Goal: Task Accomplishment & Management: Manage account settings

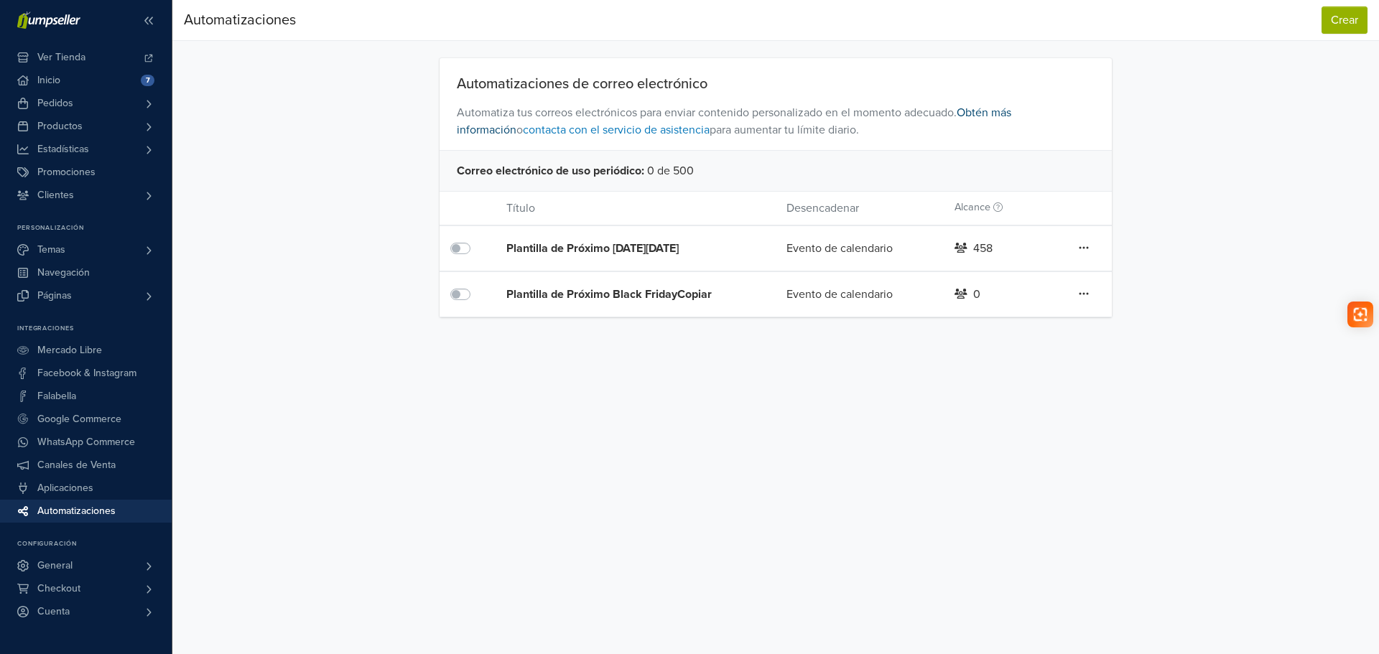
click at [1011, 112] on link "Obtén más información" at bounding box center [734, 122] width 555 height 32
click at [1340, 26] on button "Crear" at bounding box center [1345, 19] width 46 height 27
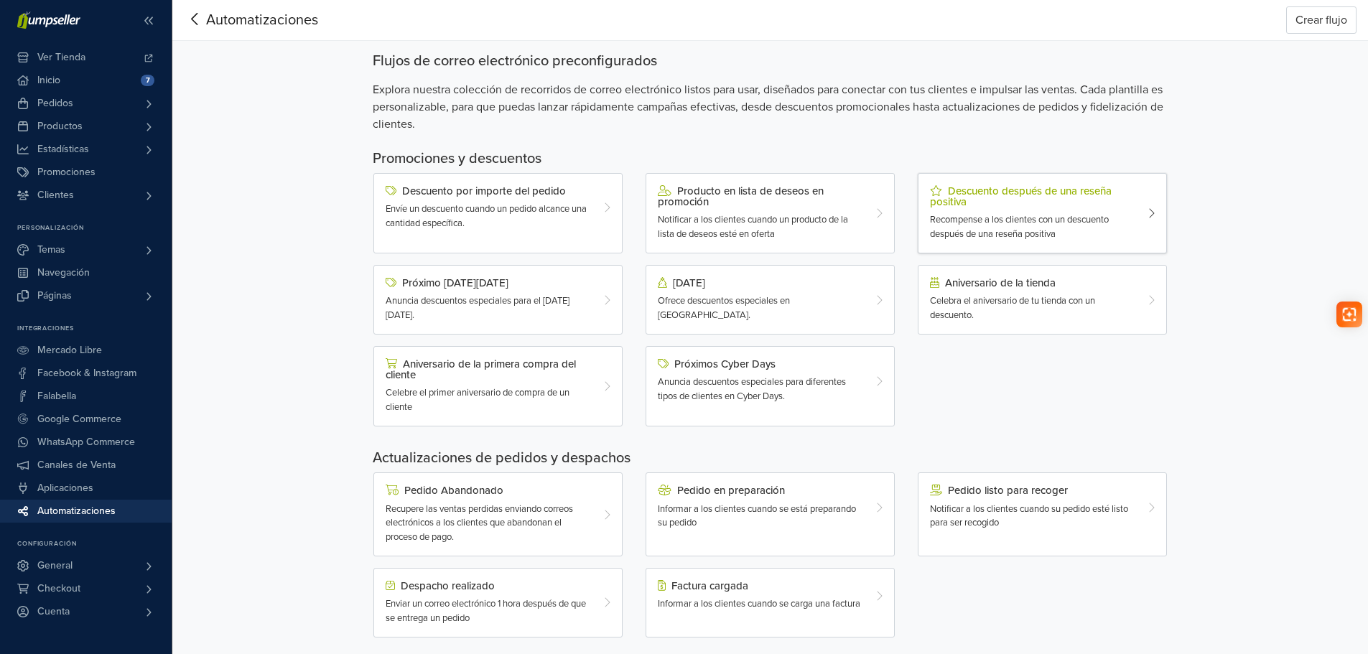
click at [991, 194] on div "Descuento después de una reseña positiva" at bounding box center [1032, 196] width 205 height 22
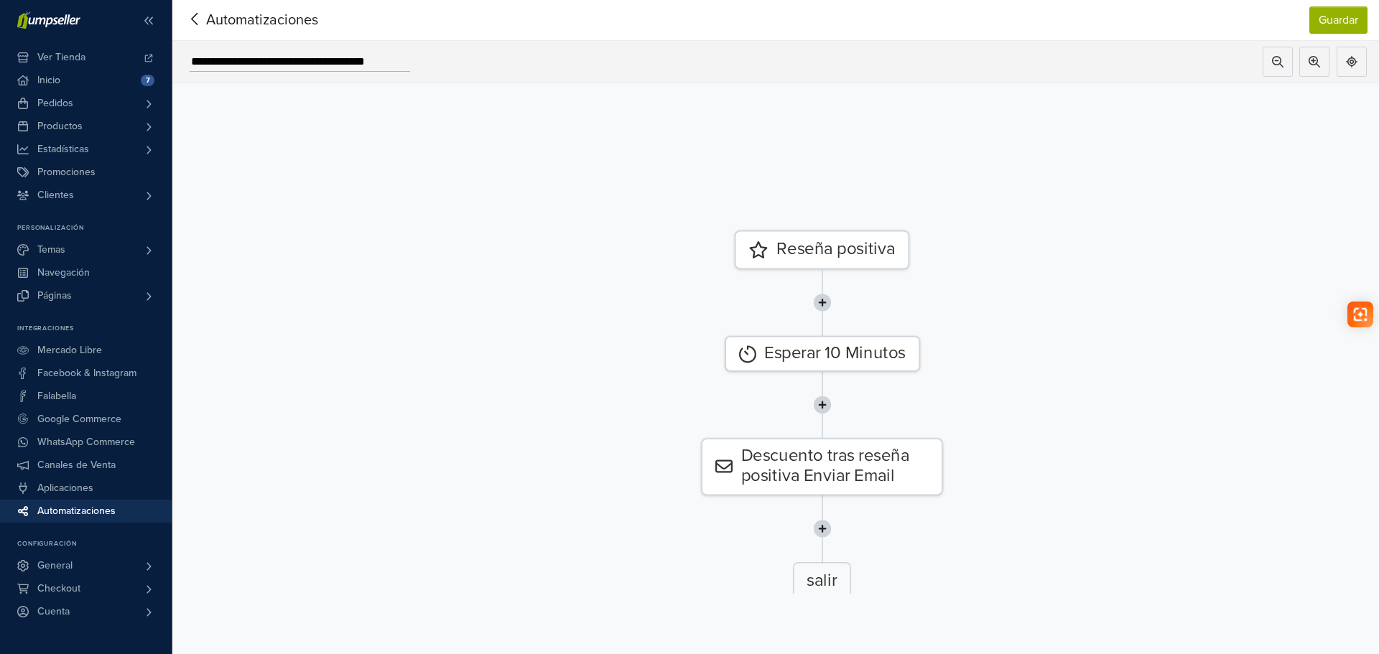
drag, startPoint x: 871, startPoint y: 213, endPoint x: 1057, endPoint y: 461, distance: 310.4
click at [1055, 475] on div "Descuento tras reseña positiva Enviar Email" at bounding box center [822, 467] width 1842 height 57
click at [830, 250] on div "Reseña positiva" at bounding box center [822, 250] width 175 height 39
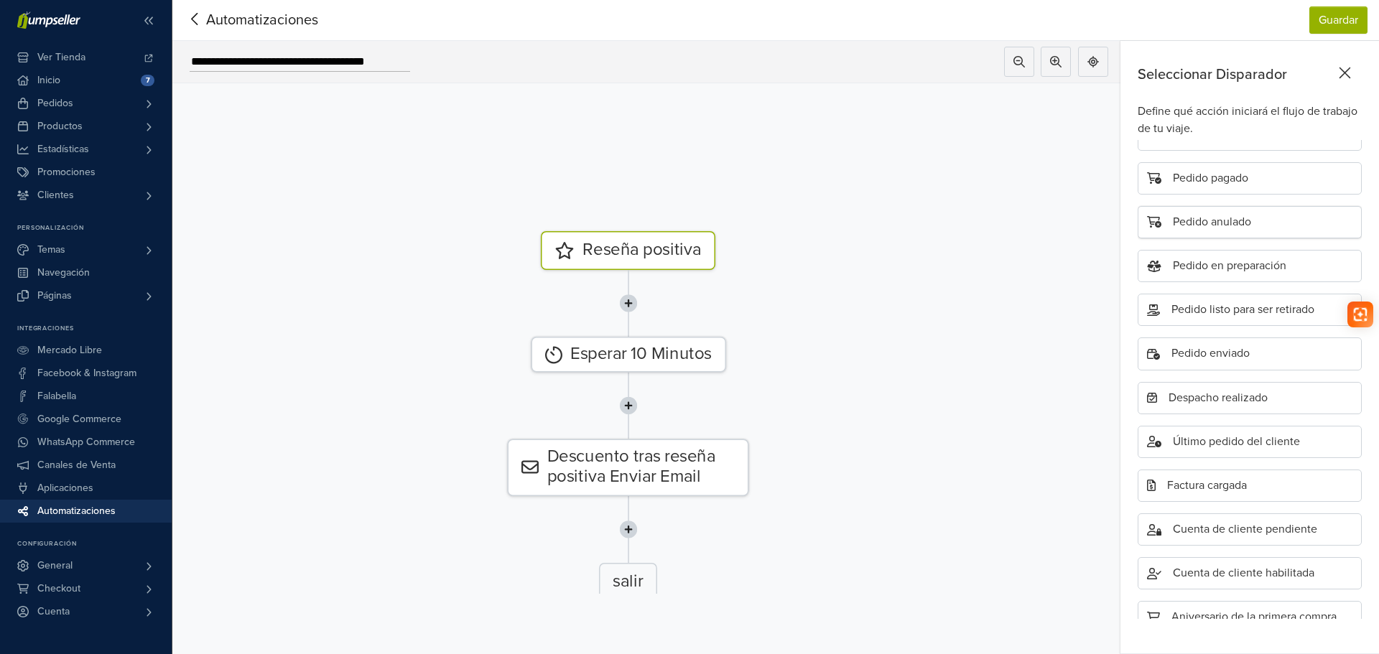
scroll to position [50, 0]
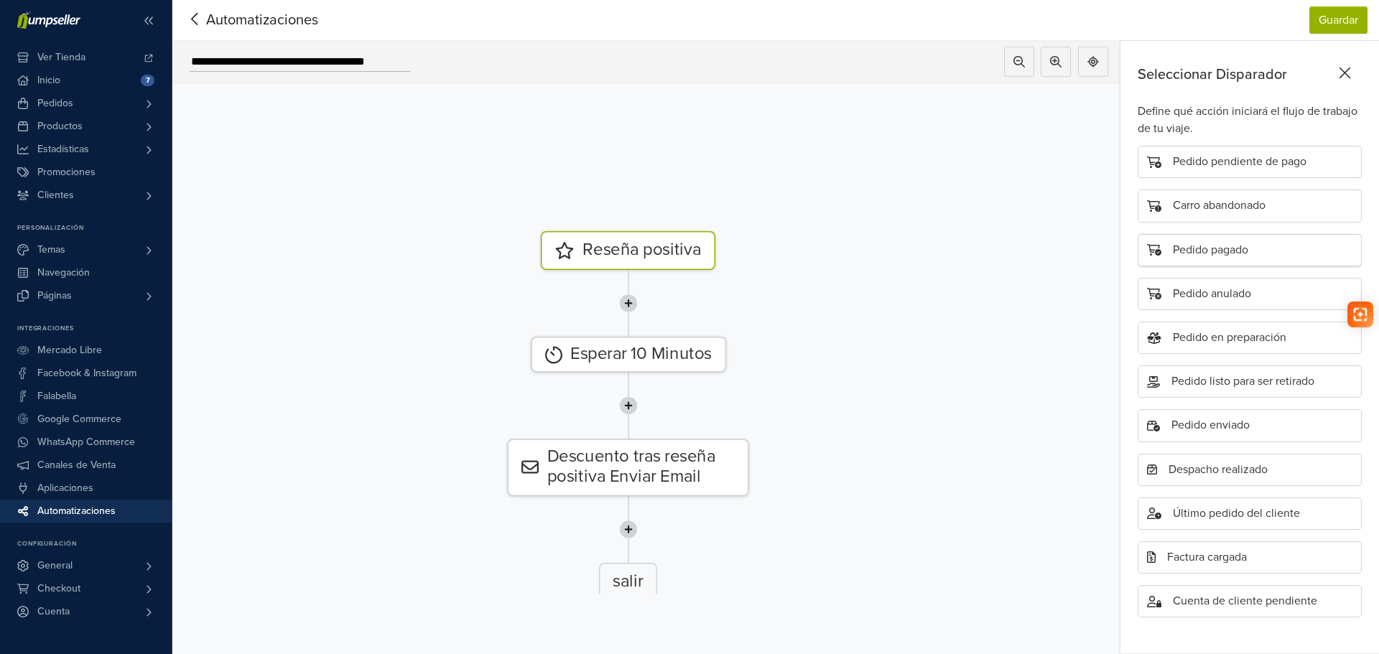
click at [1215, 247] on div "Pedido pagado" at bounding box center [1250, 250] width 224 height 32
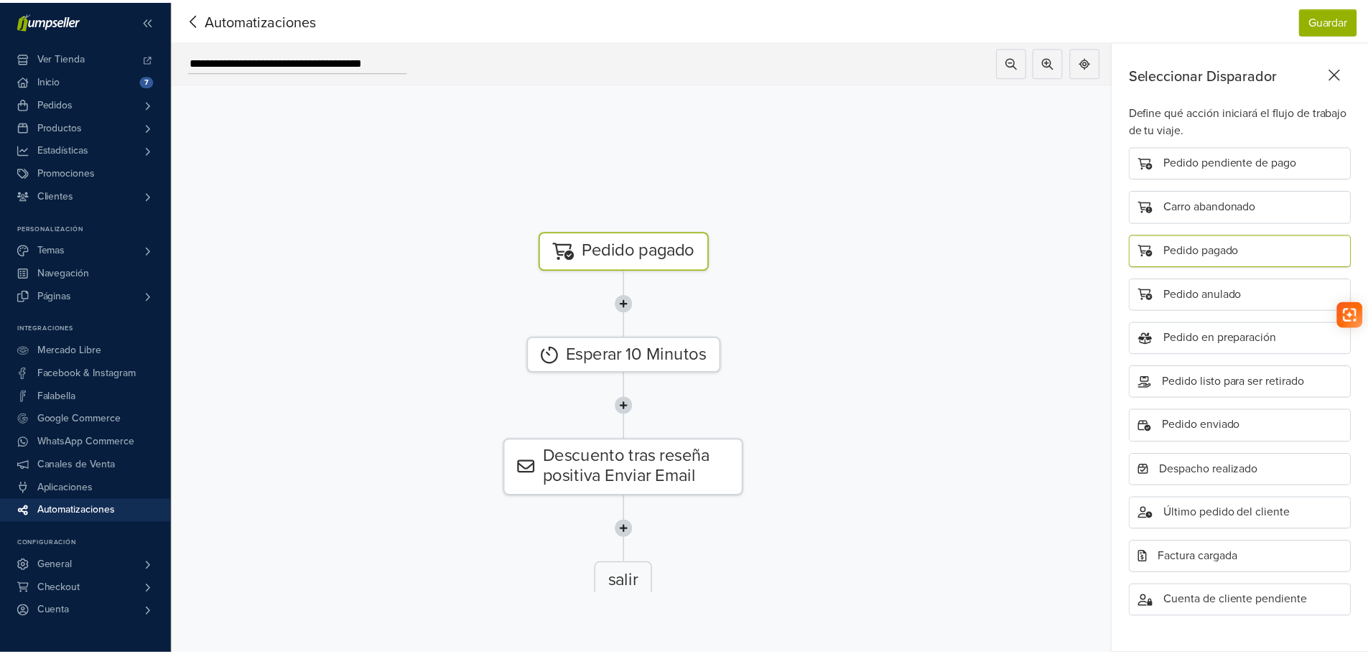
scroll to position [24, 0]
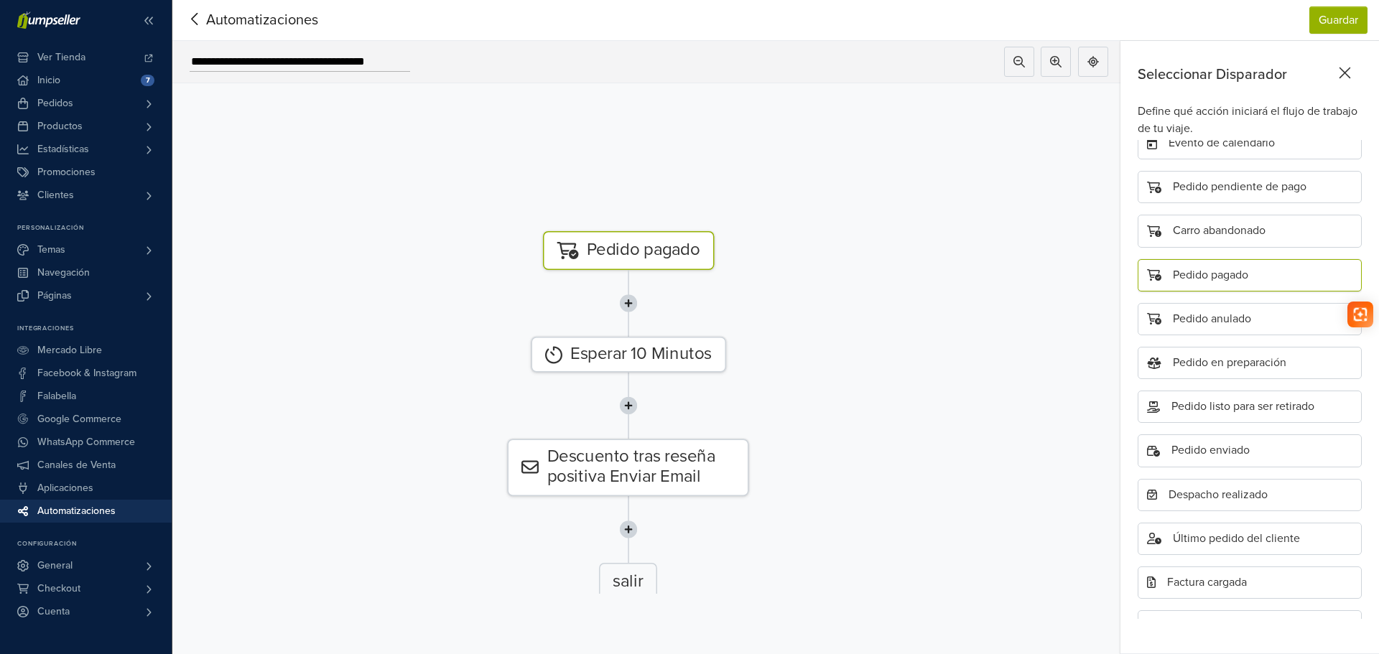
click at [193, 19] on icon at bounding box center [194, 19] width 6 height 12
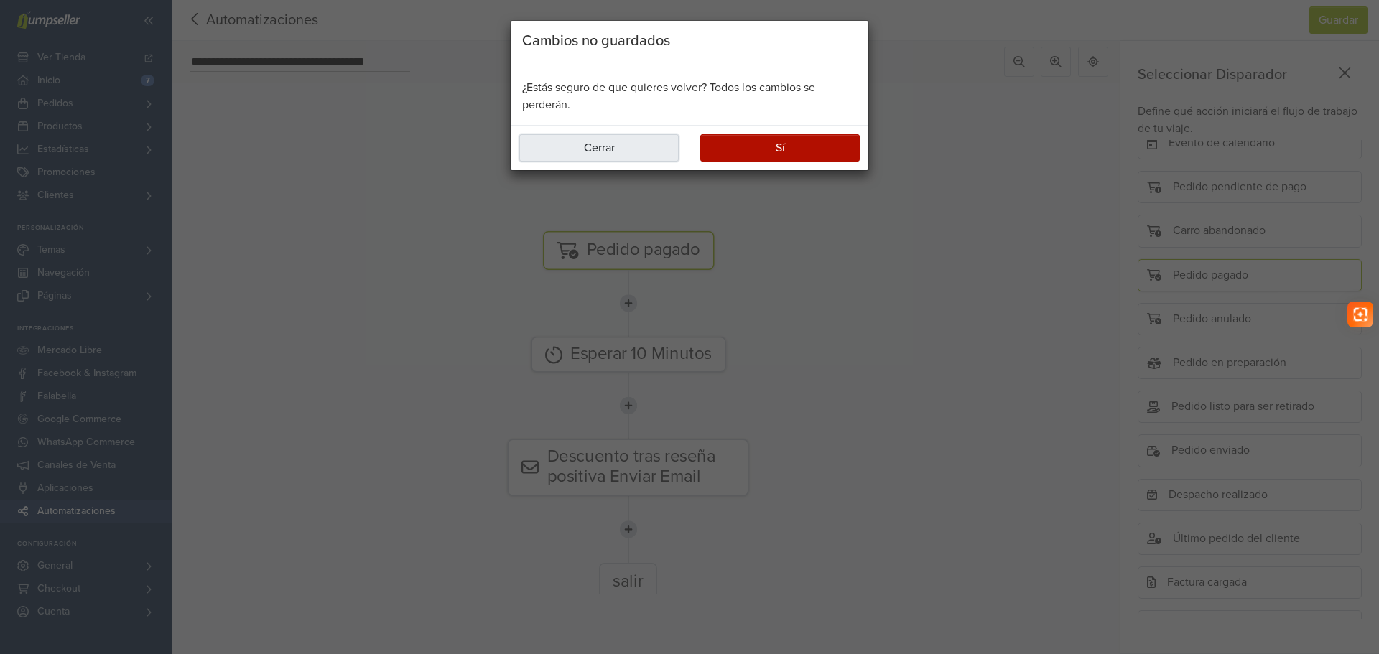
click at [618, 144] on button "Cerrar" at bounding box center [598, 147] width 159 height 27
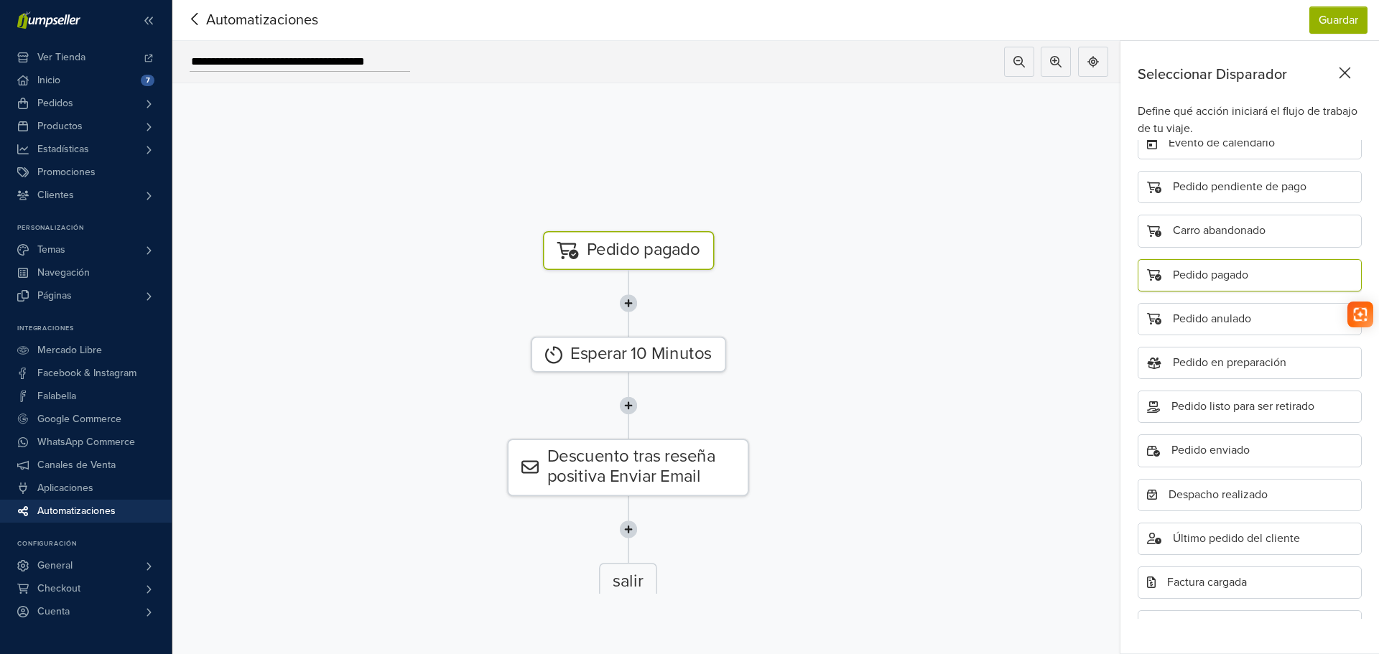
click at [194, 21] on icon at bounding box center [194, 19] width 6 height 12
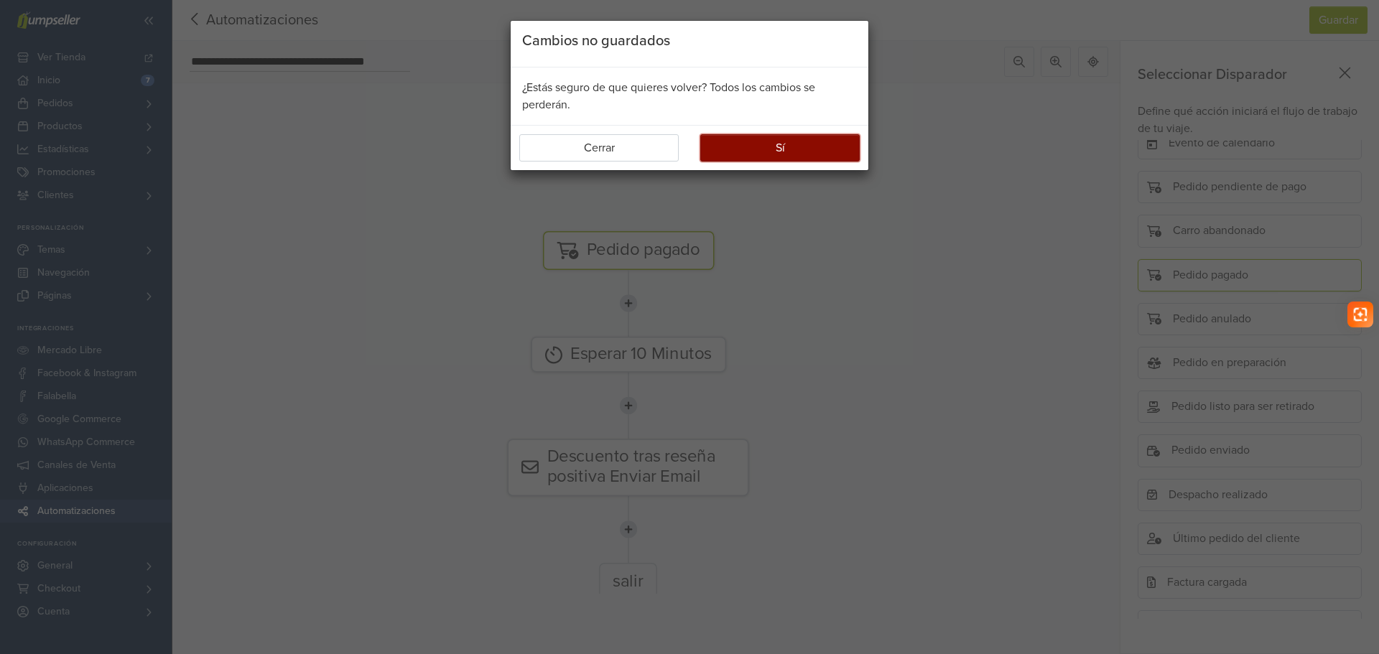
click at [778, 143] on button "Sí" at bounding box center [779, 147] width 159 height 27
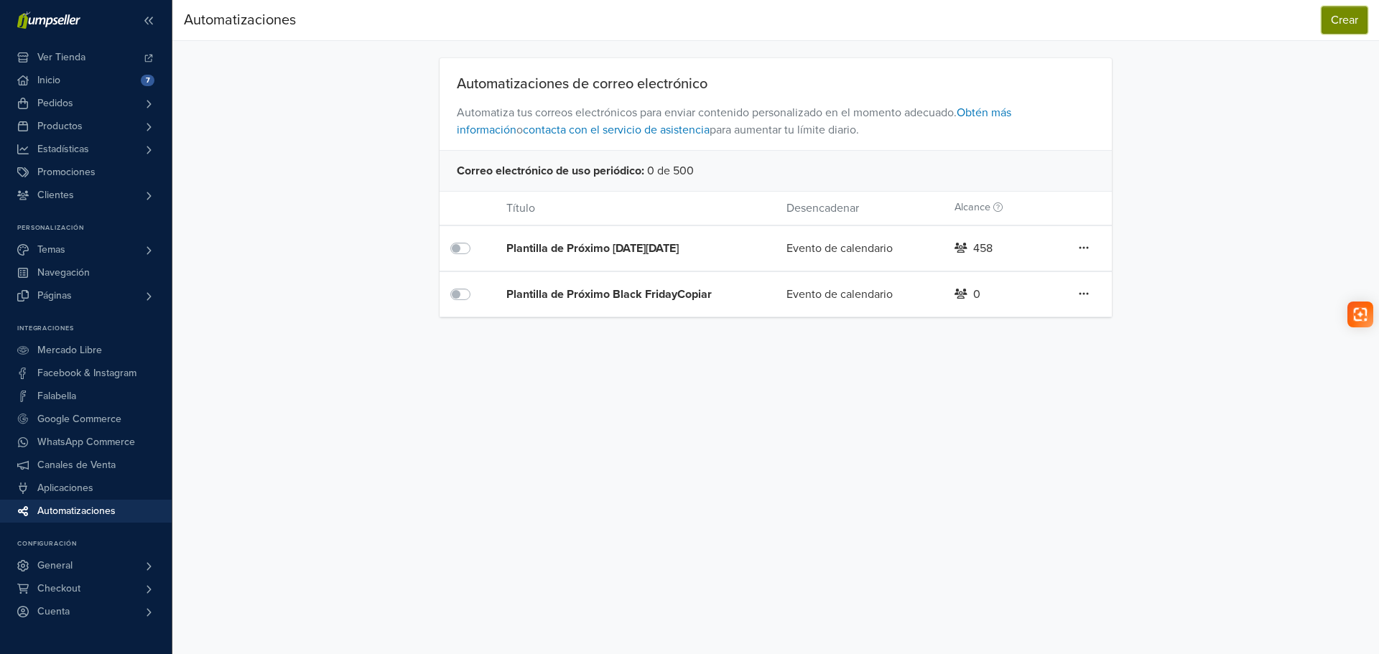
click at [1347, 17] on button "Crear" at bounding box center [1345, 19] width 46 height 27
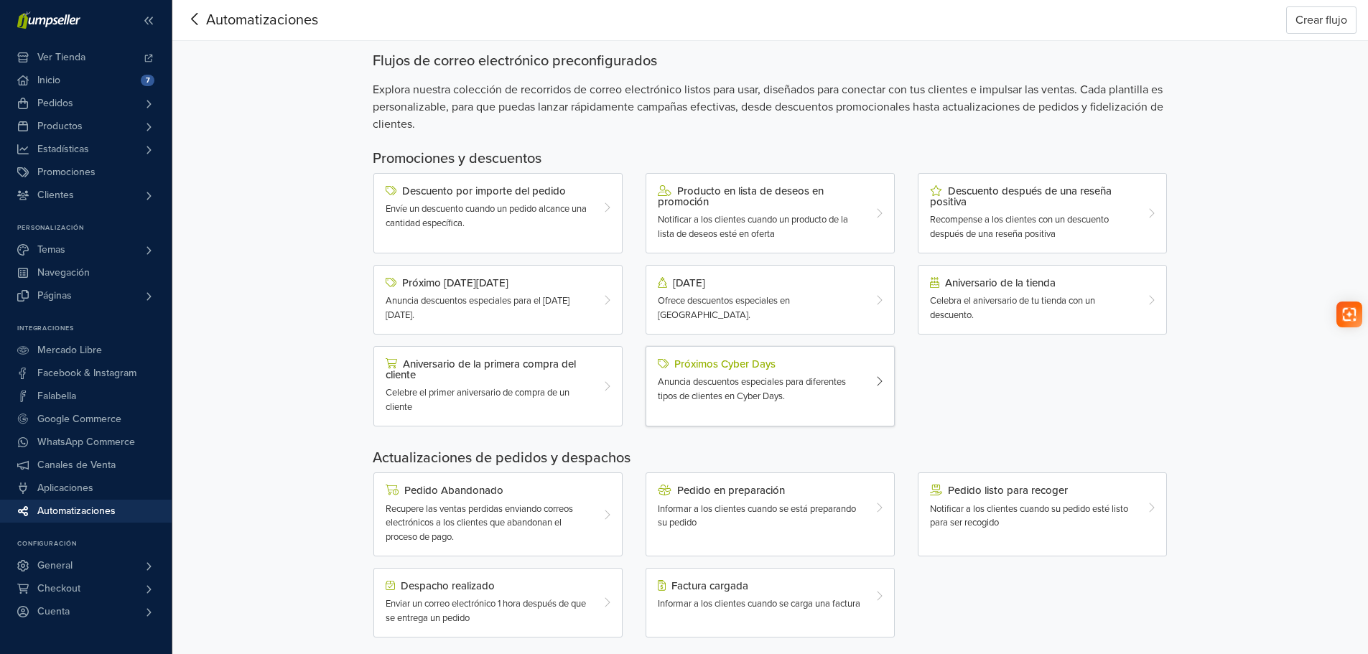
click at [695, 364] on div "Próximos Cyber Days" at bounding box center [760, 363] width 205 height 11
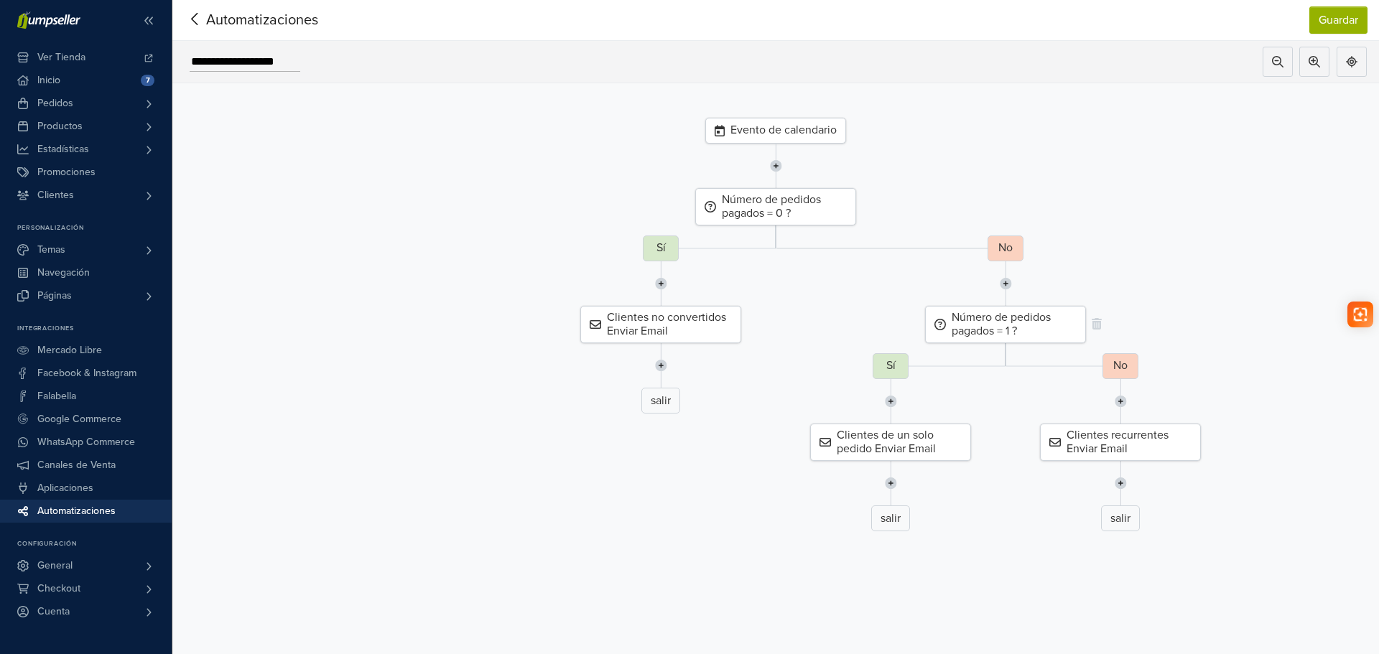
click at [1013, 328] on div "Número de pedidos pagados = 1 ?" at bounding box center [1005, 324] width 161 height 37
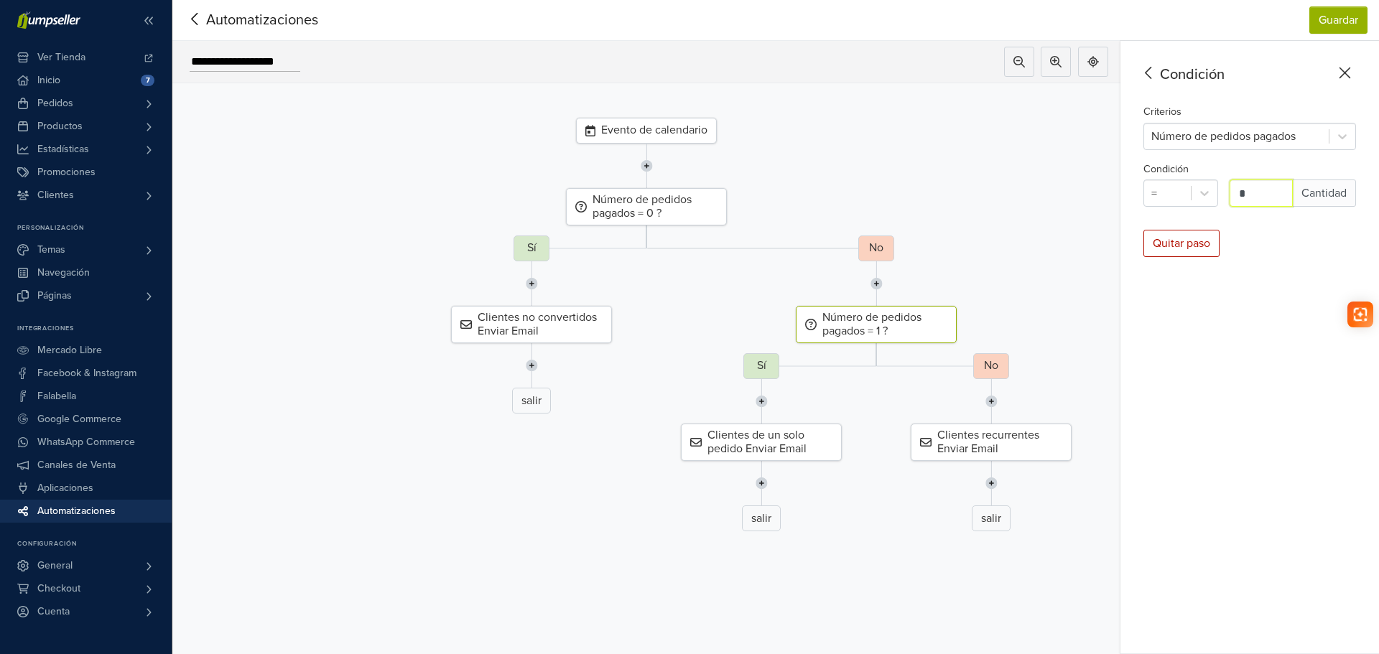
drag, startPoint x: 1253, startPoint y: 191, endPoint x: 1235, endPoint y: 199, distance: 20.3
click at [1235, 199] on input "*" at bounding box center [1261, 193] width 63 height 27
type input "*"
click at [1308, 258] on div "Condición Criterios Número de pedidos pagados Condición = * Cantidad Quitar paso" at bounding box center [1250, 347] width 259 height 613
click at [1198, 380] on div "Condición Criterios Número de pedidos pagados Condición = * Cantidad Quitar paso" at bounding box center [1250, 347] width 259 height 613
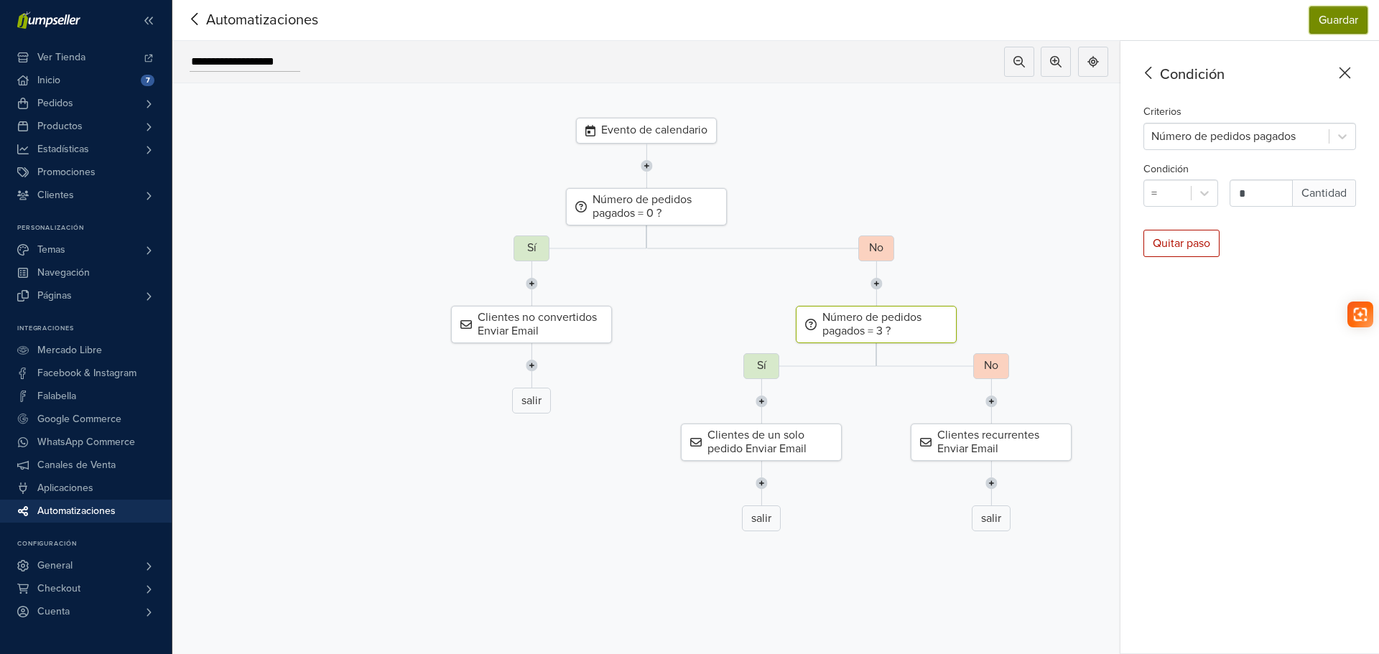
click at [1337, 20] on button "Guardar" at bounding box center [1338, 19] width 58 height 27
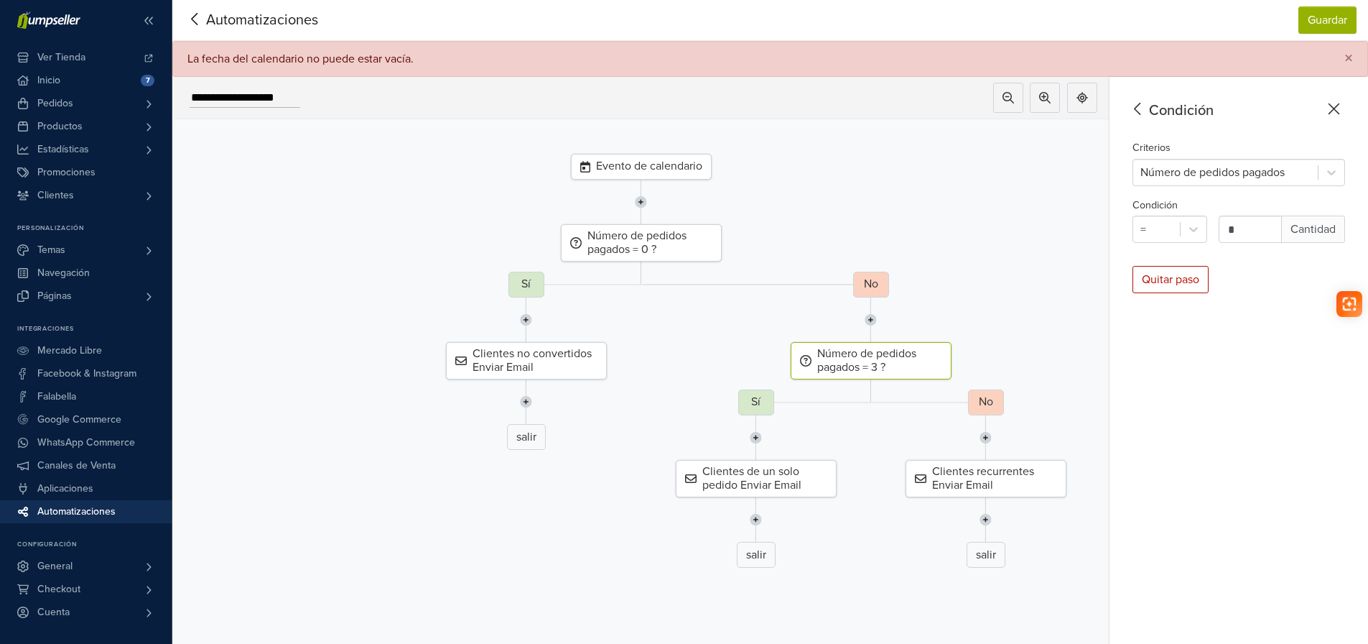
click at [194, 22] on icon at bounding box center [194, 19] width 6 height 12
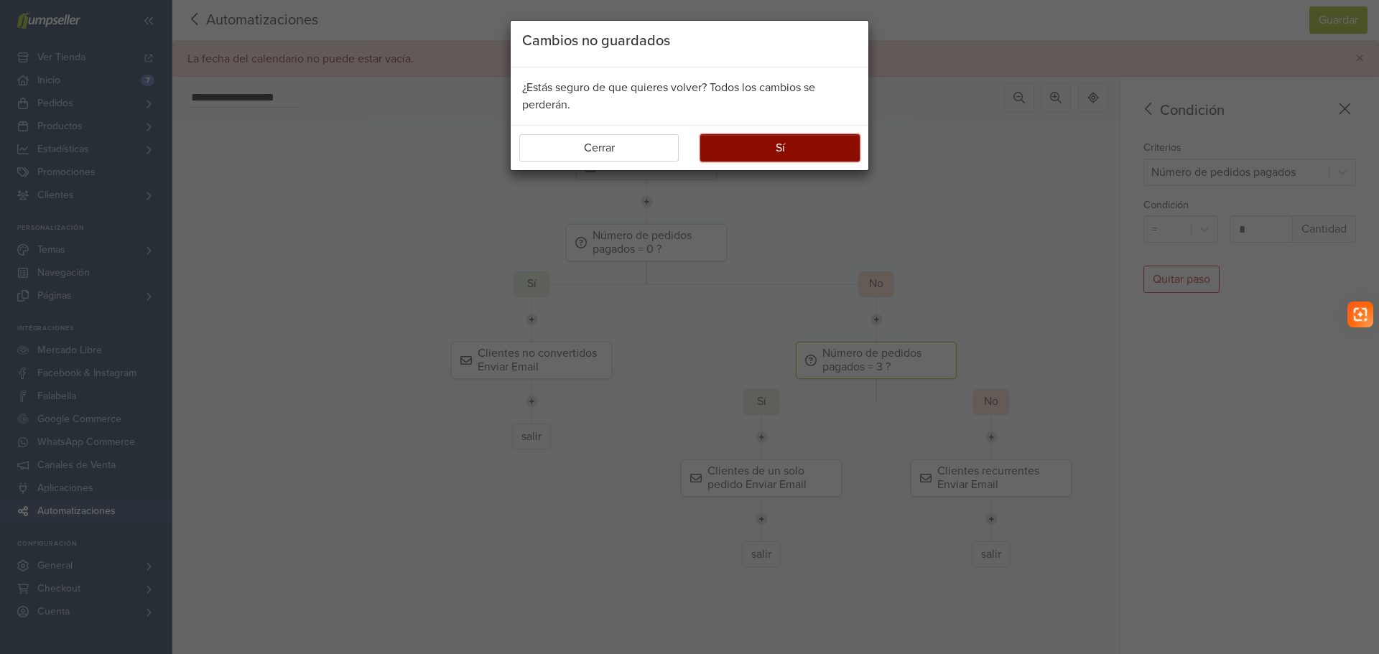
click at [796, 147] on button "Sí" at bounding box center [779, 147] width 159 height 27
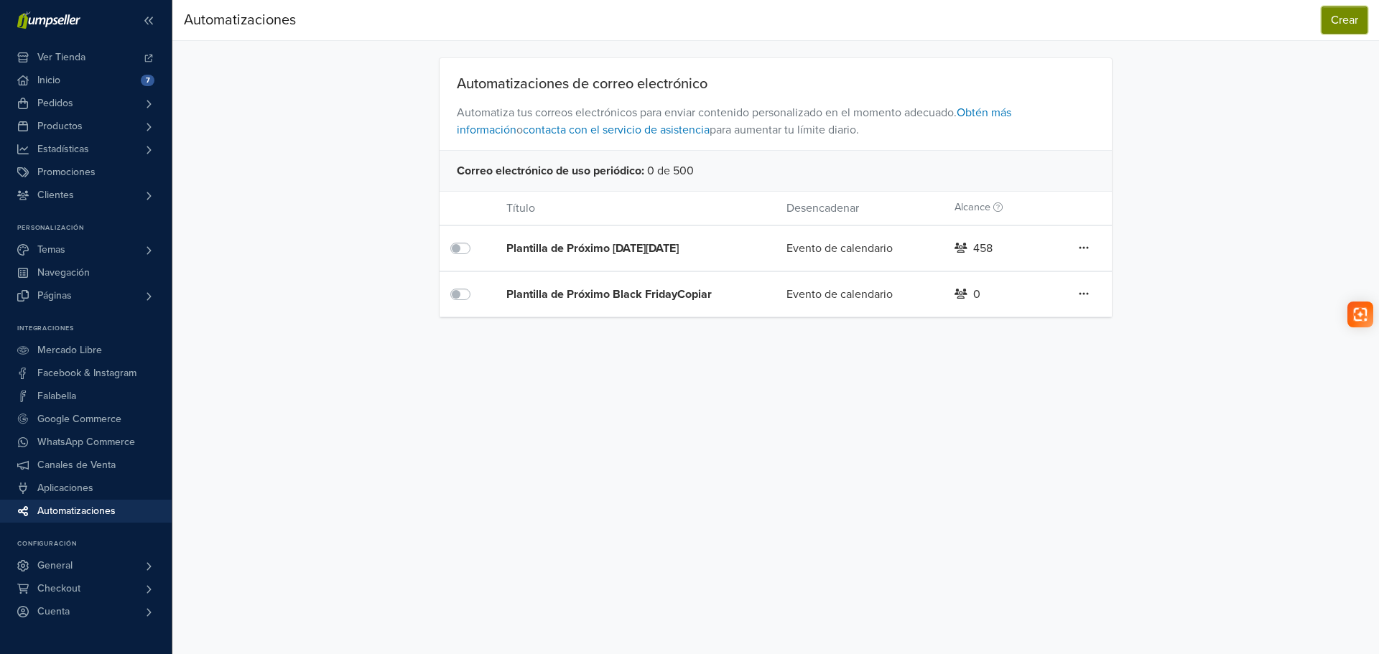
click at [1345, 23] on button "Crear" at bounding box center [1345, 19] width 46 height 27
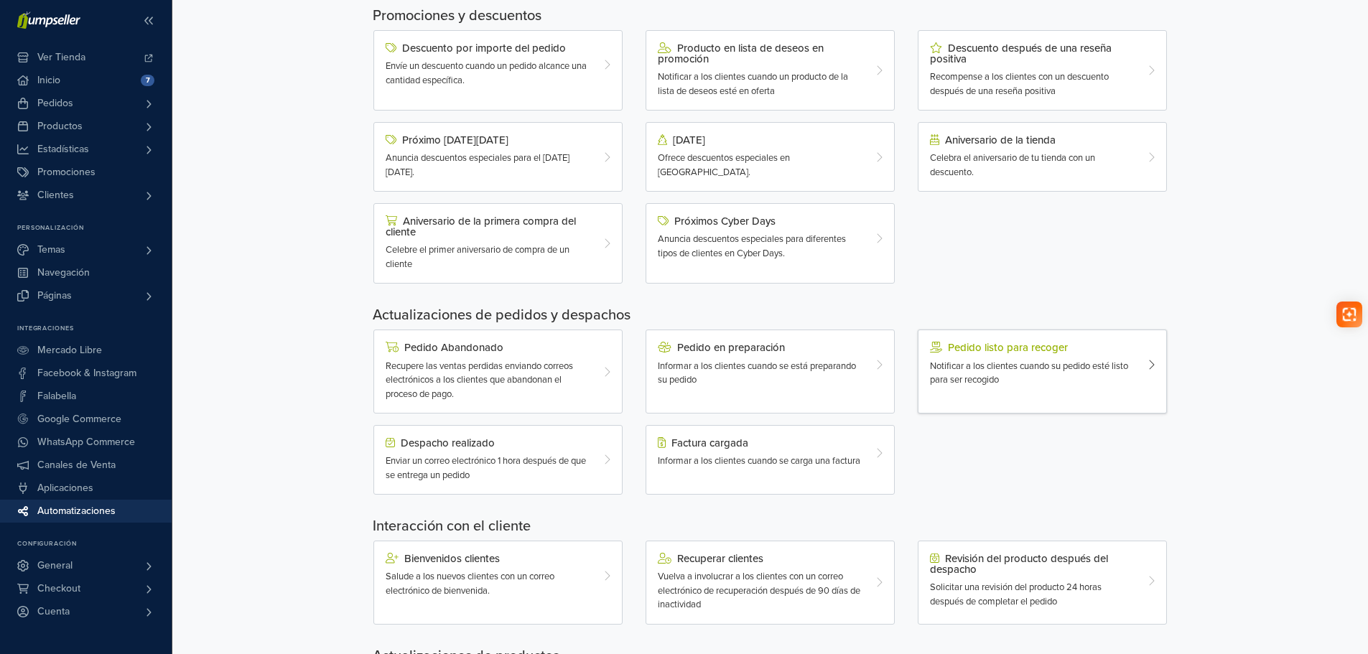
scroll to position [144, 0]
click at [733, 348] on div "Pedido en preparación" at bounding box center [760, 346] width 205 height 11
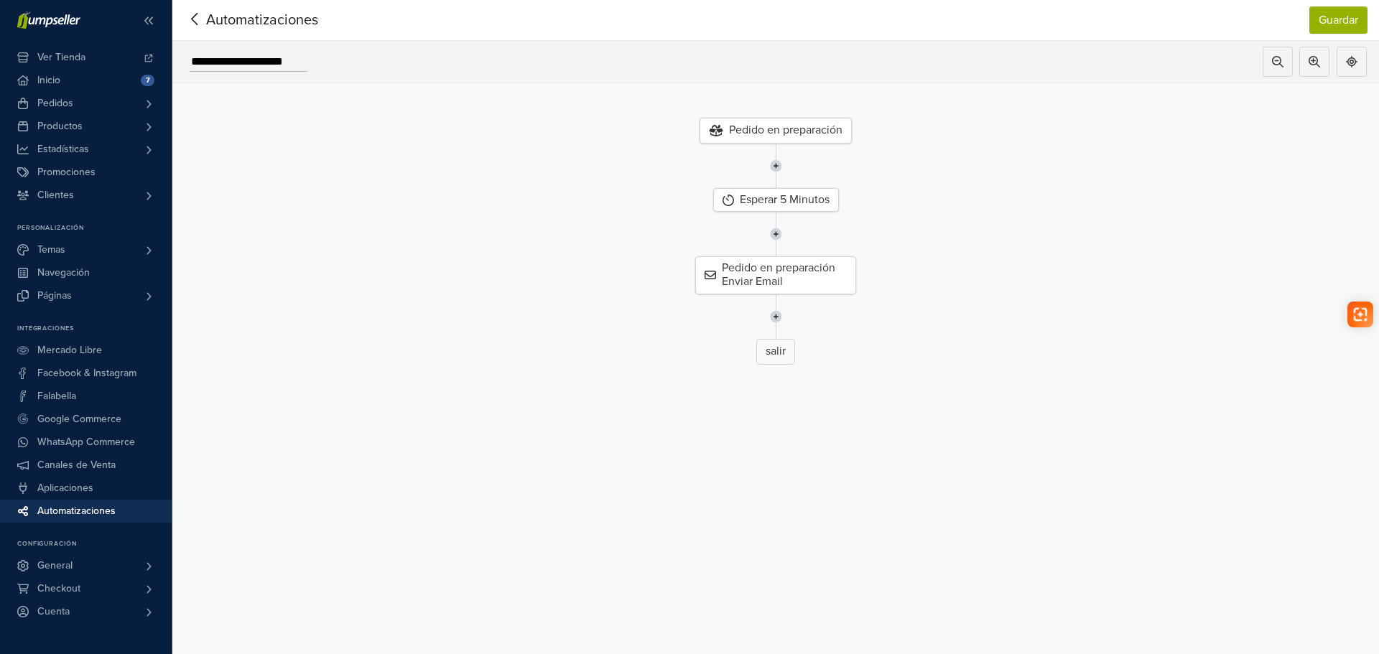
click at [773, 131] on div "Pedido en preparación" at bounding box center [776, 131] width 152 height 26
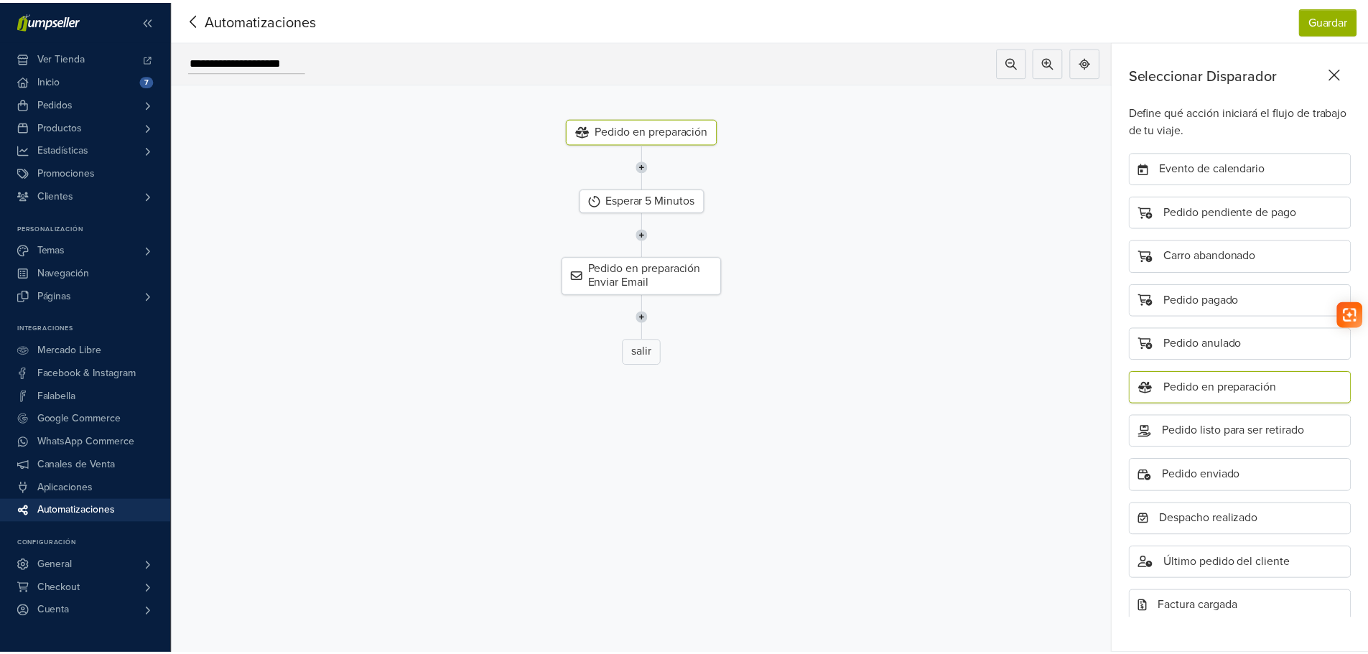
scroll to position [112, 0]
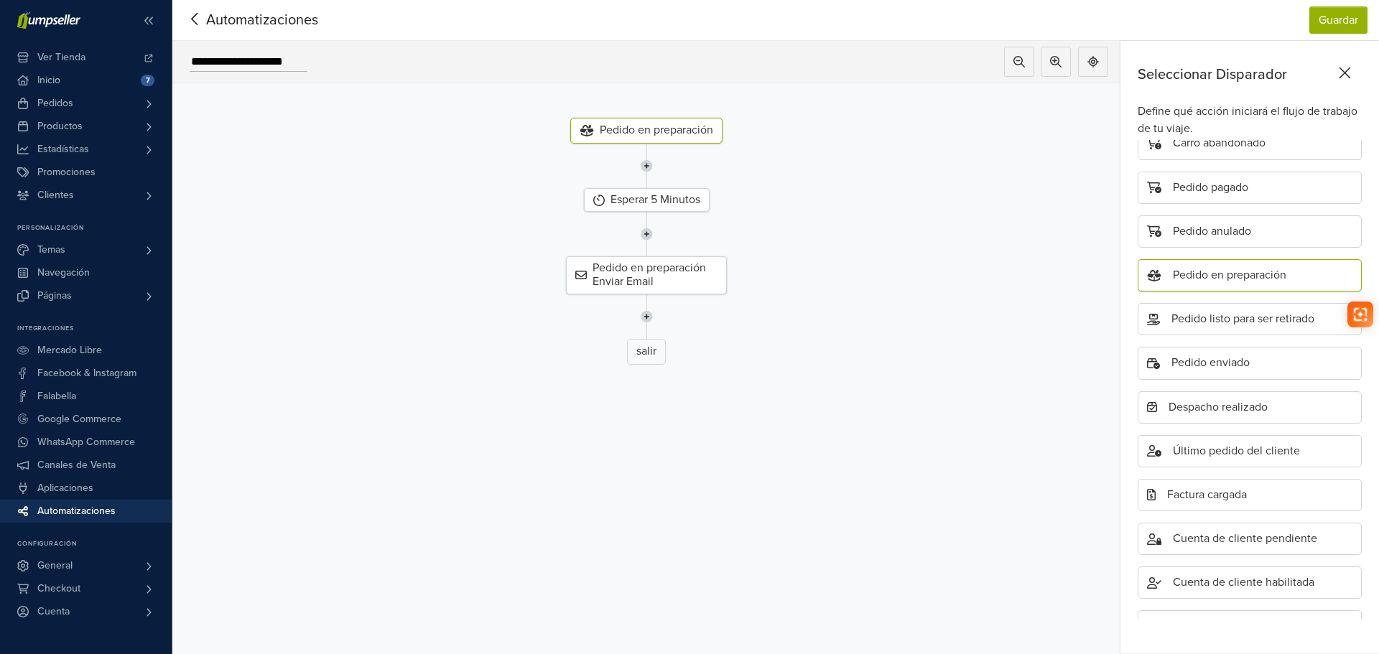
drag, startPoint x: 1248, startPoint y: 272, endPoint x: 1131, endPoint y: 272, distance: 116.4
click at [1247, 272] on div "Pedido en preparación" at bounding box center [1250, 275] width 224 height 32
click at [654, 199] on div "Esperar 5 Minutos" at bounding box center [647, 200] width 126 height 24
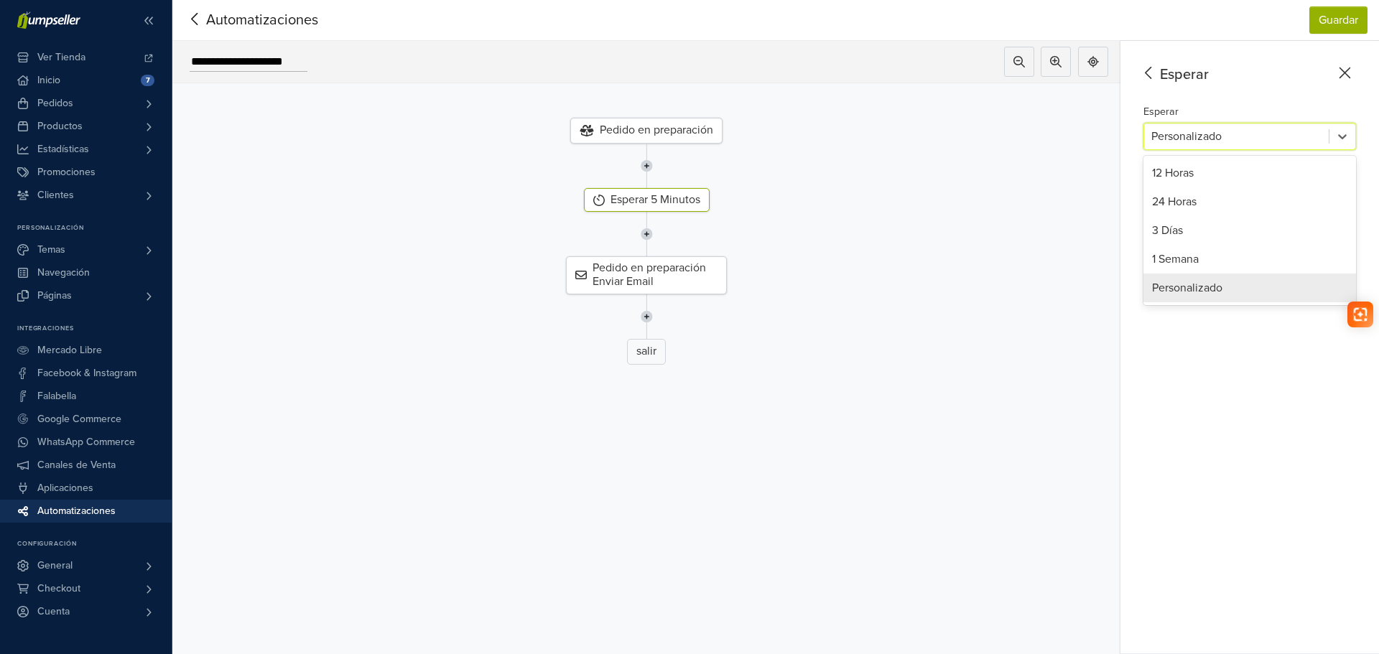
click at [1228, 136] on div at bounding box center [1236, 136] width 170 height 20
click at [968, 194] on div "Esperar 5 Minutos" at bounding box center [647, 200] width 970 height 24
click at [1020, 264] on div "Pedido en preparación Enviar Email" at bounding box center [645, 275] width 970 height 37
click at [1342, 135] on icon at bounding box center [1342, 136] width 14 height 14
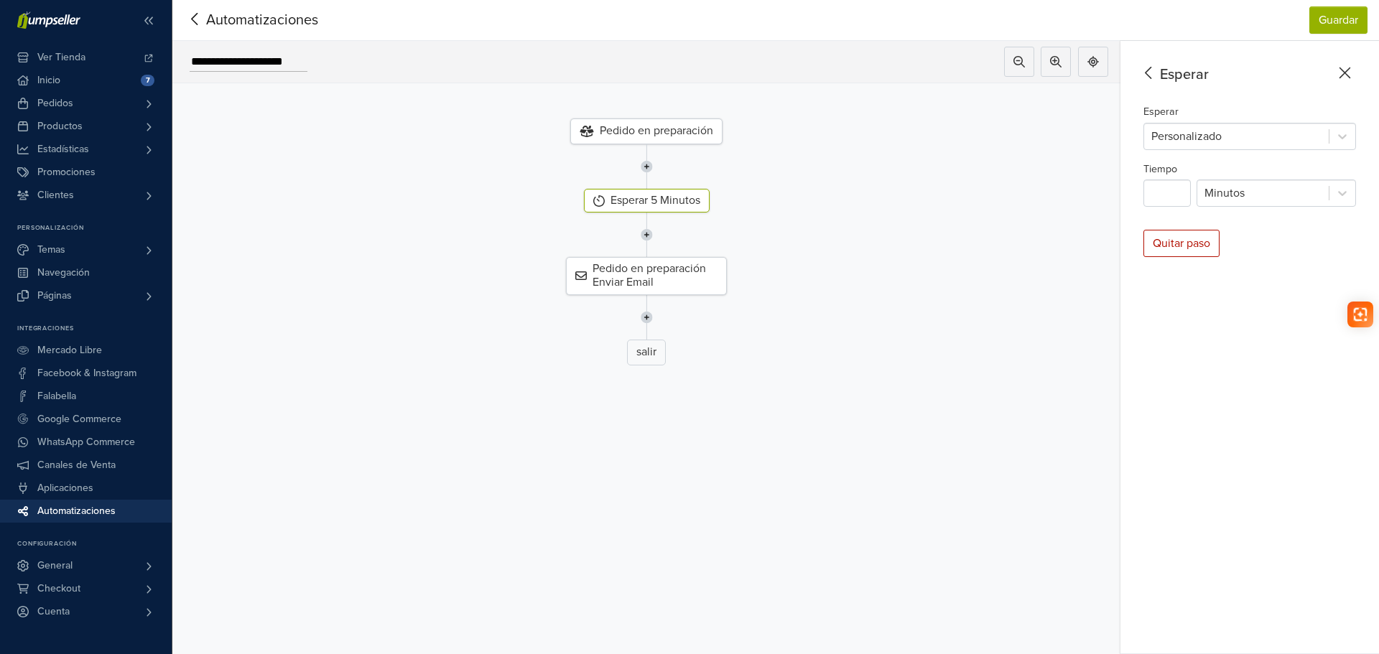
click at [1150, 78] on icon at bounding box center [1148, 73] width 6 height 12
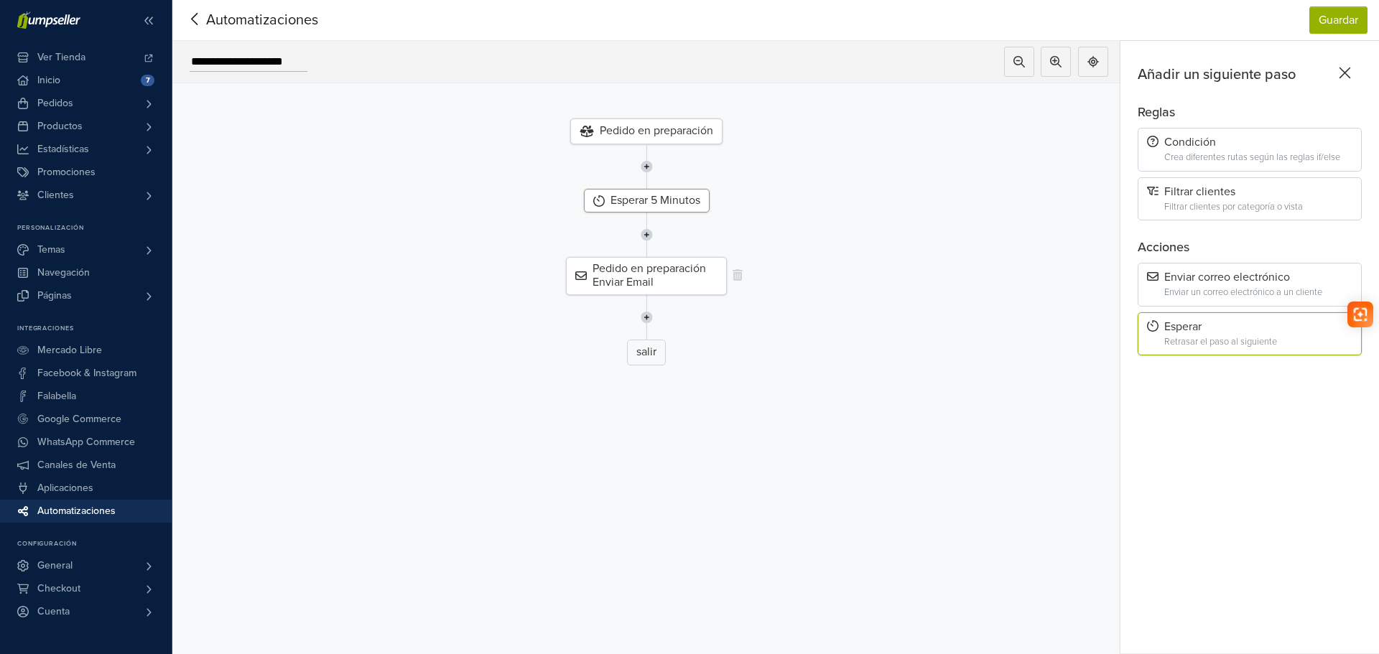
click at [667, 277] on div "Pedido en preparación Enviar Email" at bounding box center [646, 275] width 161 height 37
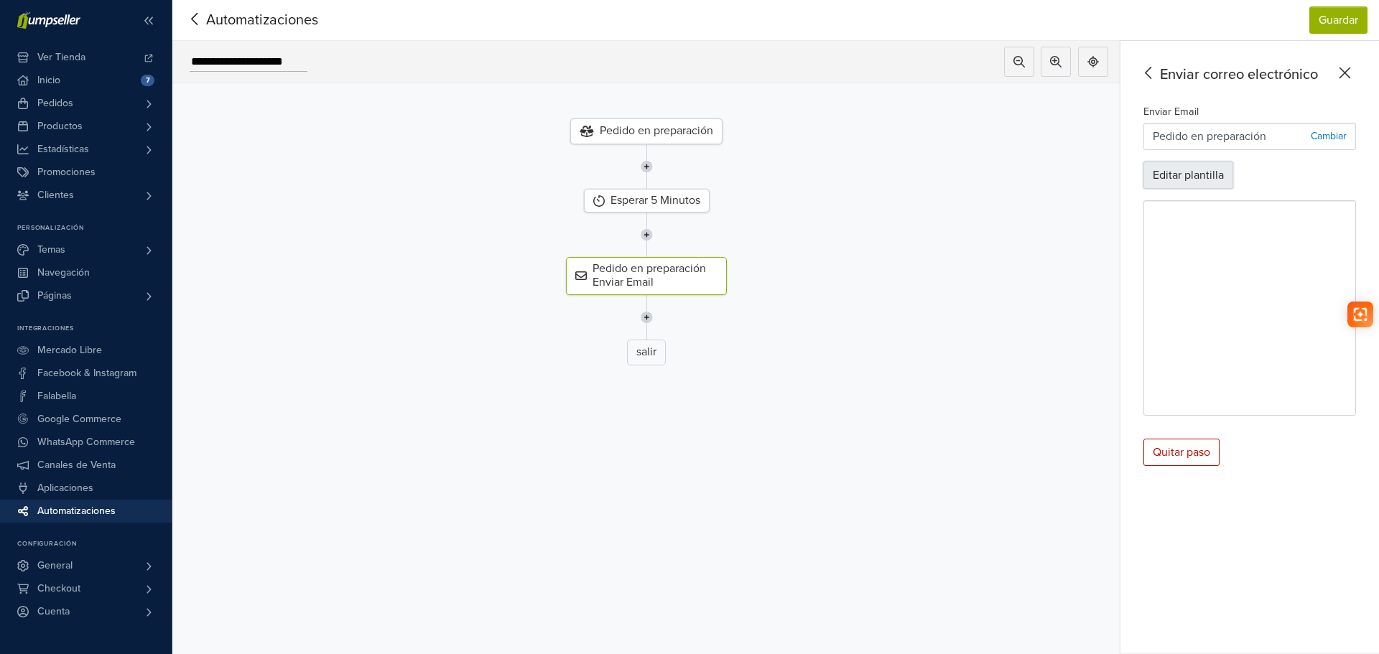
click at [1189, 174] on button "Editar plantilla" at bounding box center [1189, 175] width 90 height 27
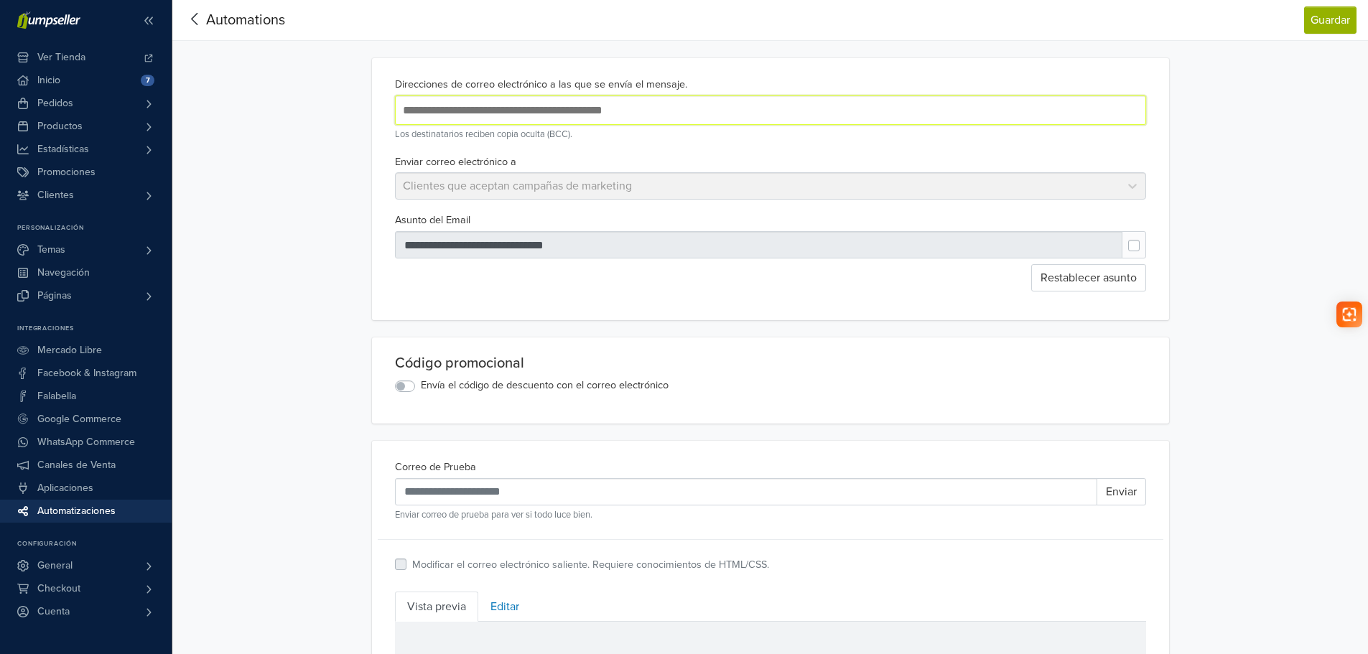
click at [664, 111] on input "text" at bounding box center [632, 110] width 467 height 19
type input "*"
type input "**********"
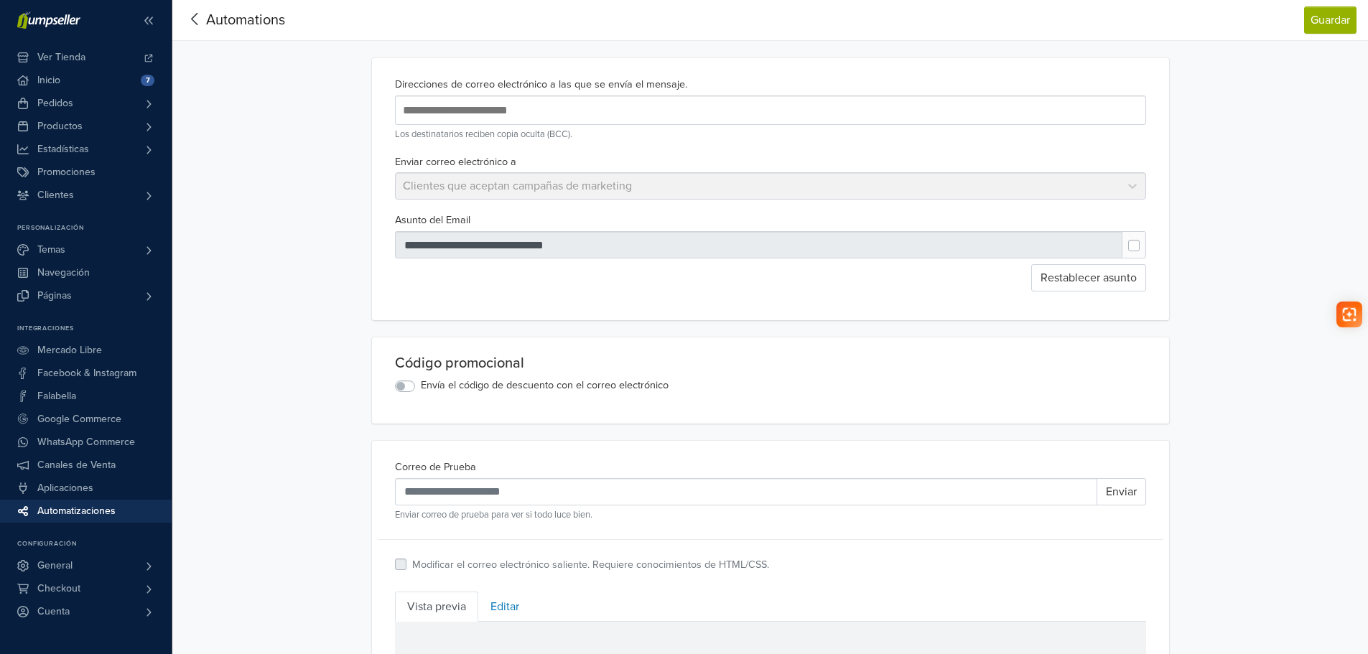
click at [482, 186] on div "Enviar correo electrónico a Clientes que aceptan campañas de marketing" at bounding box center [770, 176] width 763 height 47
drag, startPoint x: 191, startPoint y: 14, endPoint x: 404, endPoint y: 76, distance: 221.6
click at [192, 14] on icon at bounding box center [195, 19] width 22 height 18
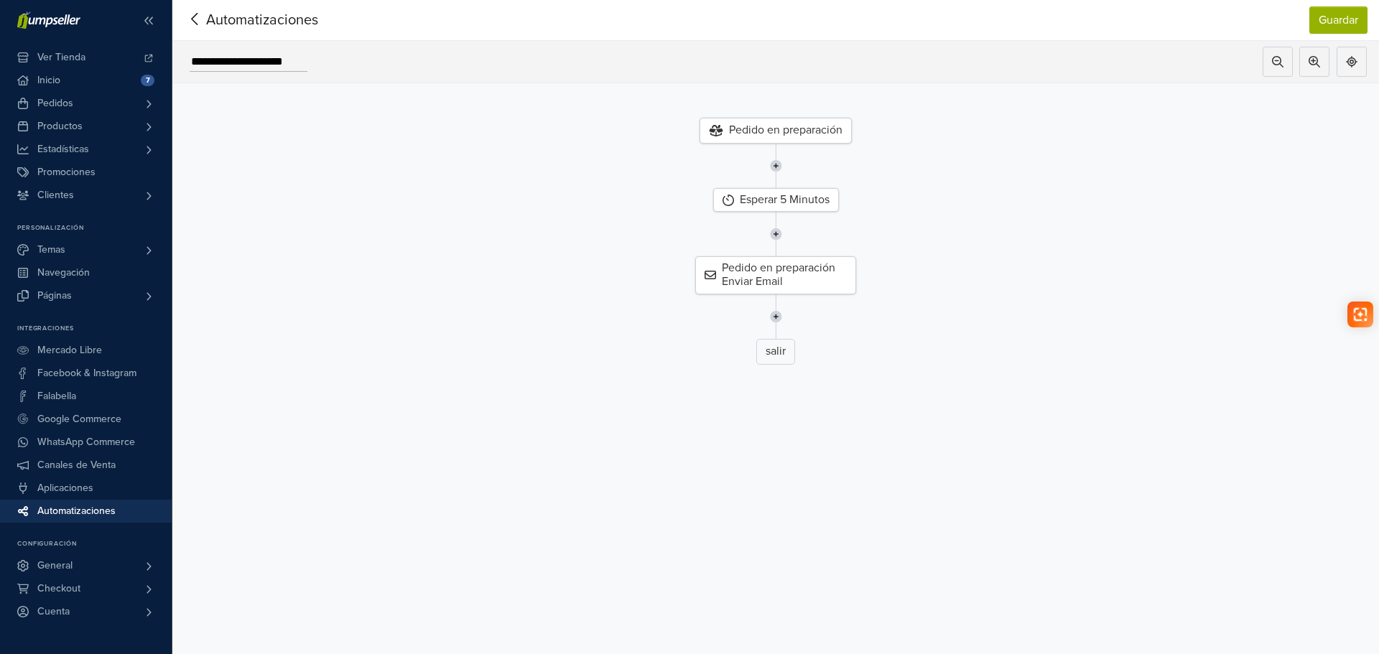
click at [195, 15] on icon at bounding box center [195, 19] width 22 height 18
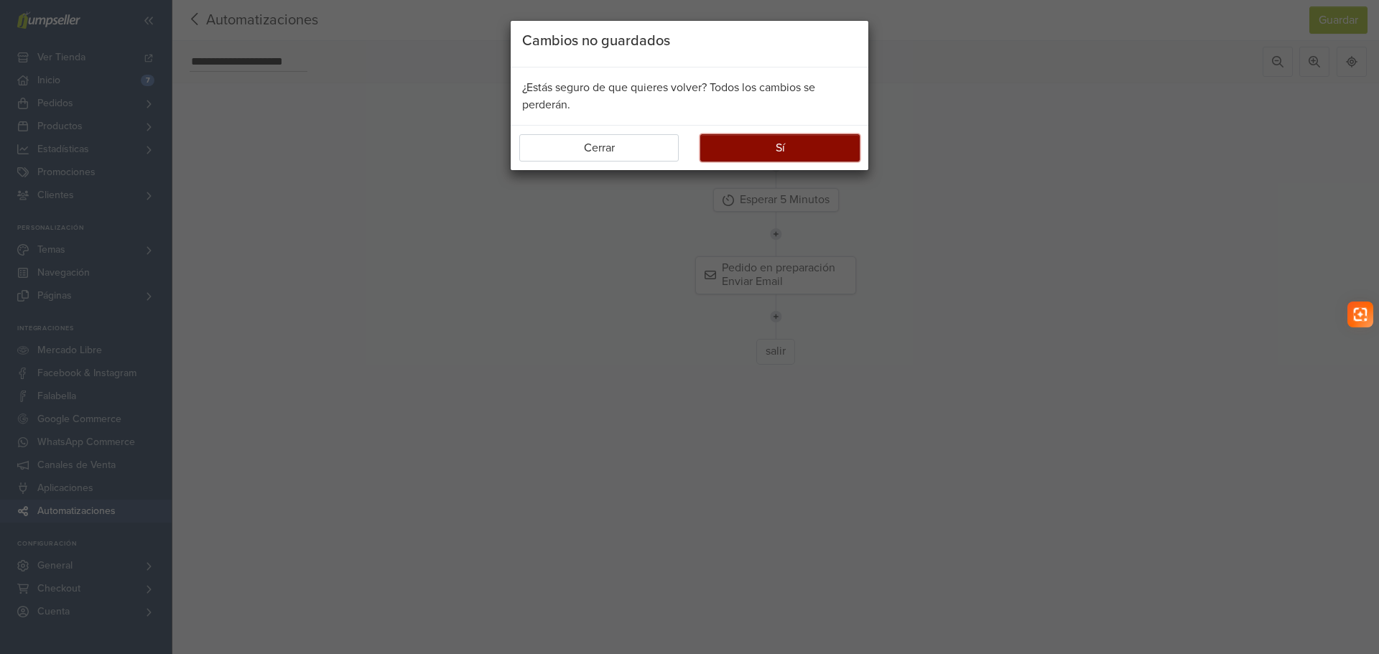
drag, startPoint x: 803, startPoint y: 147, endPoint x: 936, endPoint y: 182, distance: 137.5
click at [802, 147] on button "Sí" at bounding box center [779, 147] width 159 height 27
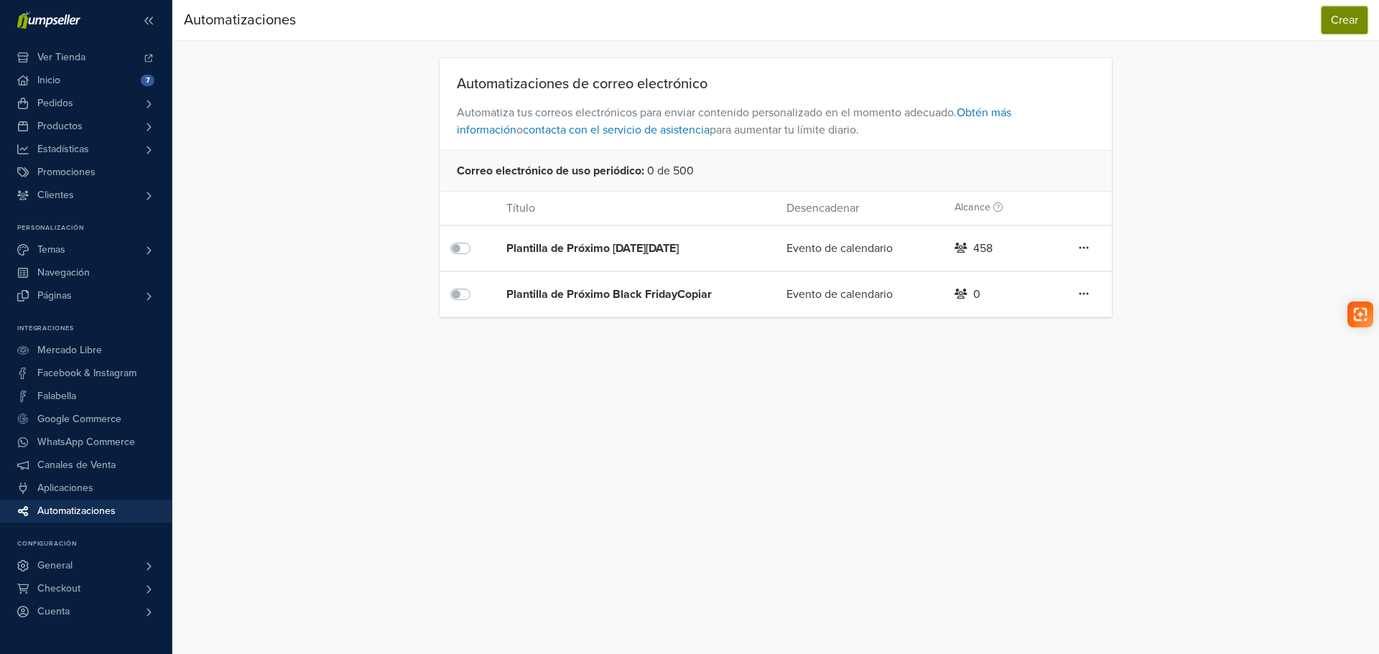
click at [1351, 27] on button "Crear" at bounding box center [1345, 19] width 46 height 27
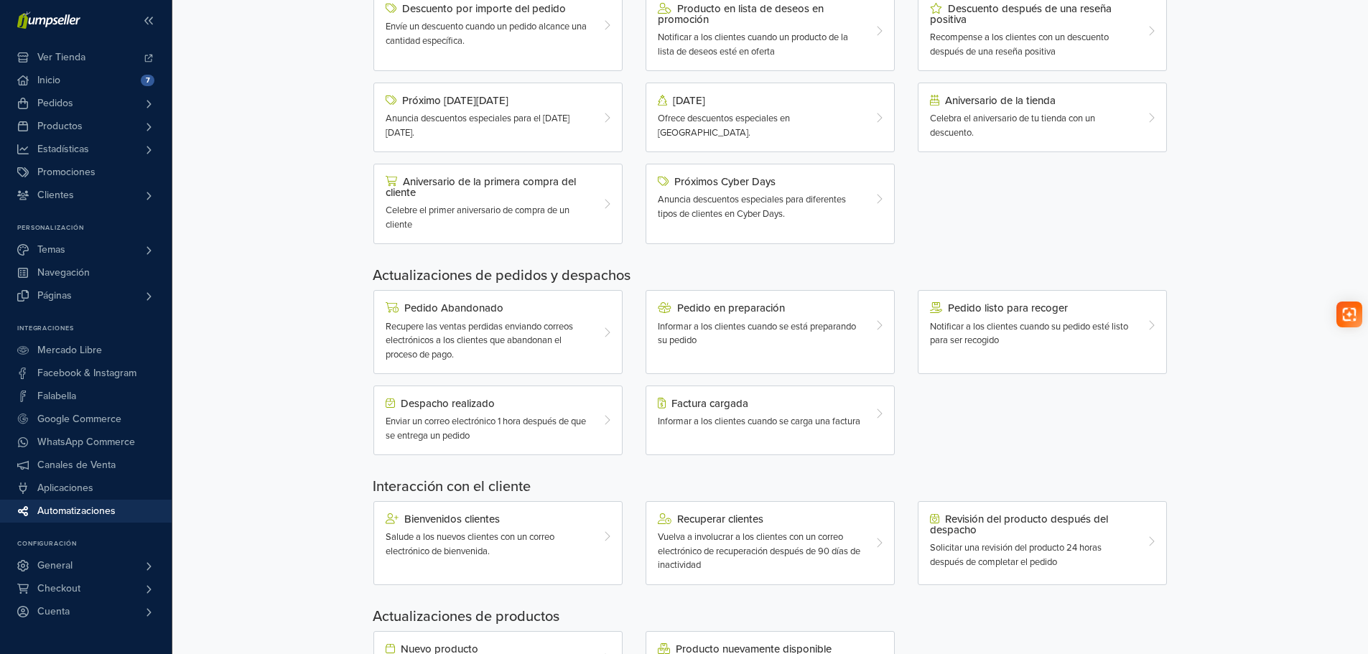
scroll to position [264, 0]
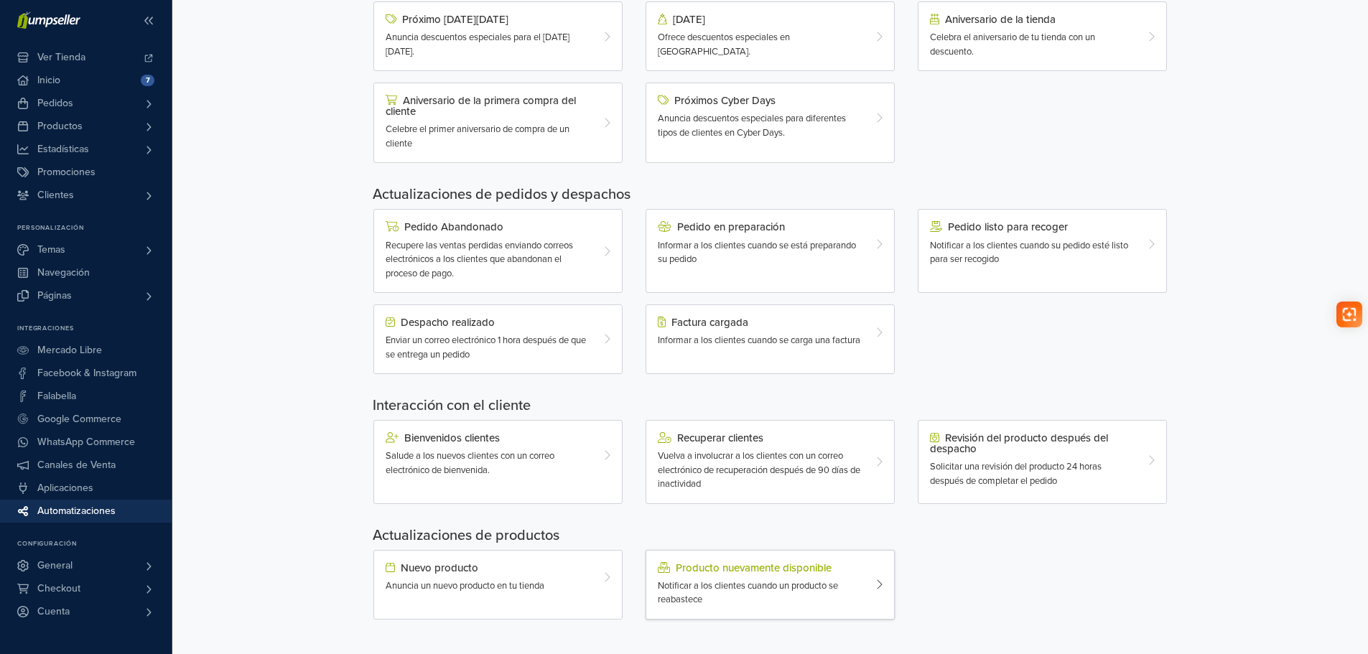
click at [792, 568] on div "Producto nuevamente disponible" at bounding box center [760, 567] width 205 height 11
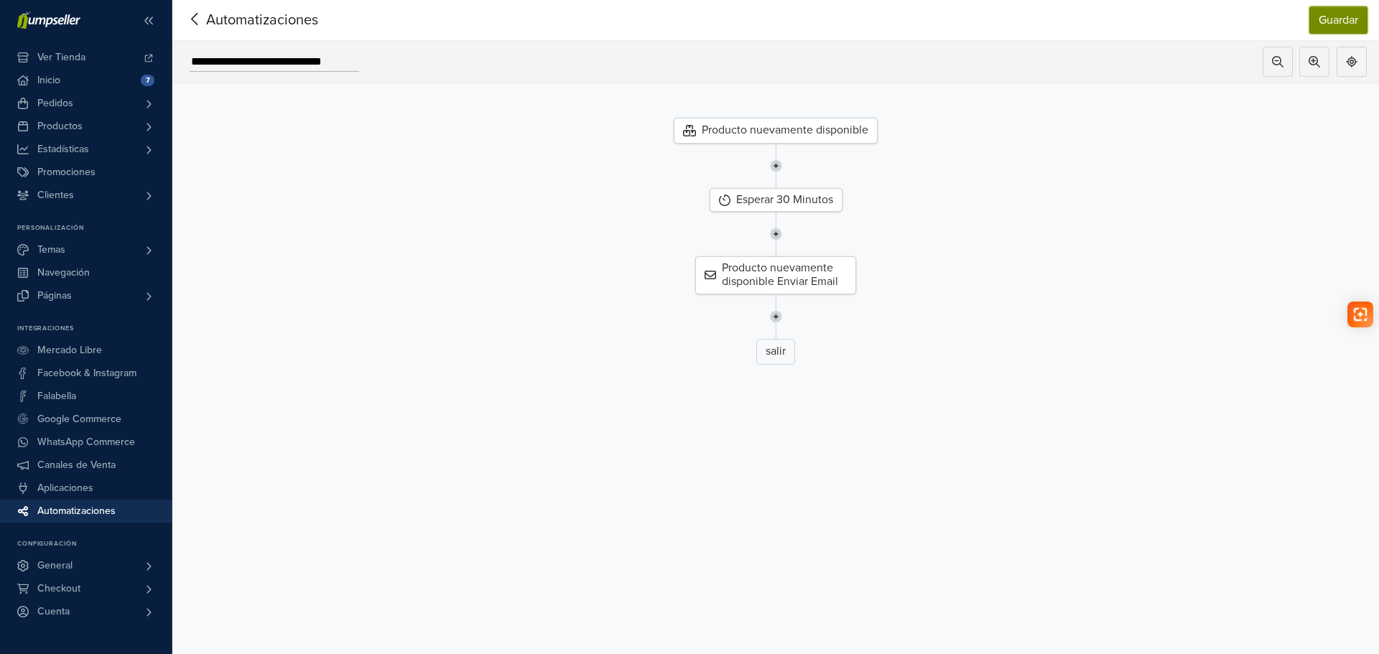
click at [1350, 19] on button "Guardar" at bounding box center [1338, 19] width 58 height 27
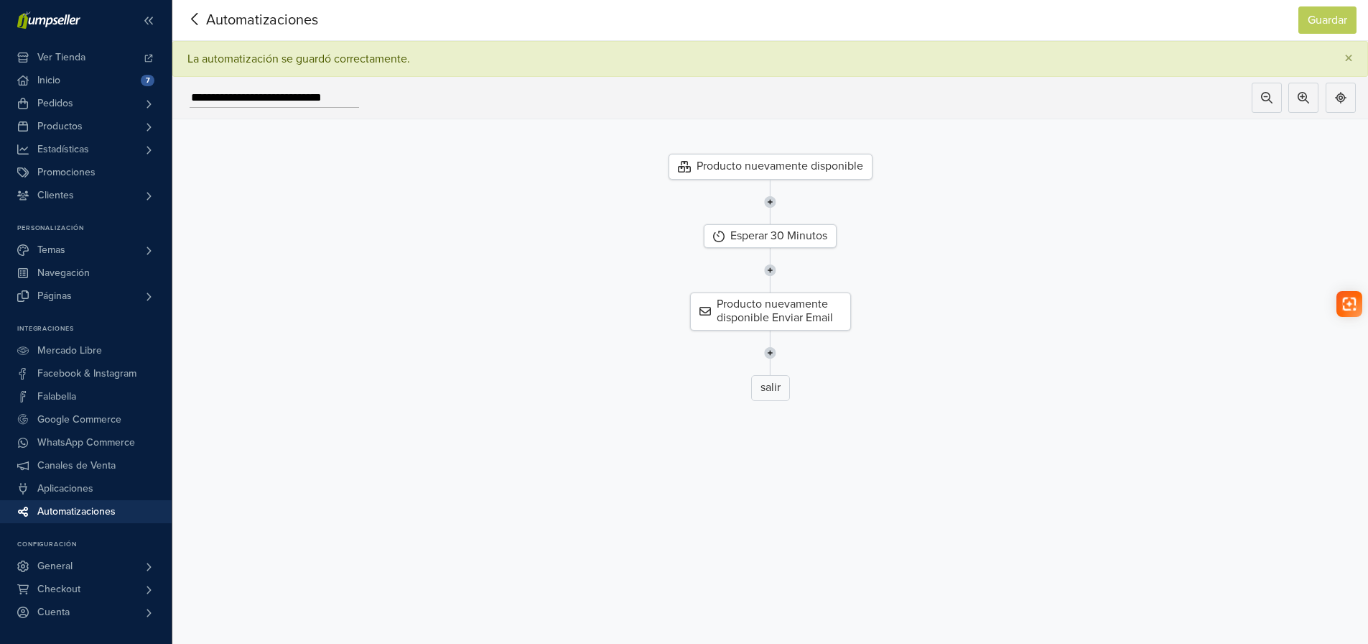
click at [201, 19] on icon at bounding box center [195, 19] width 22 height 18
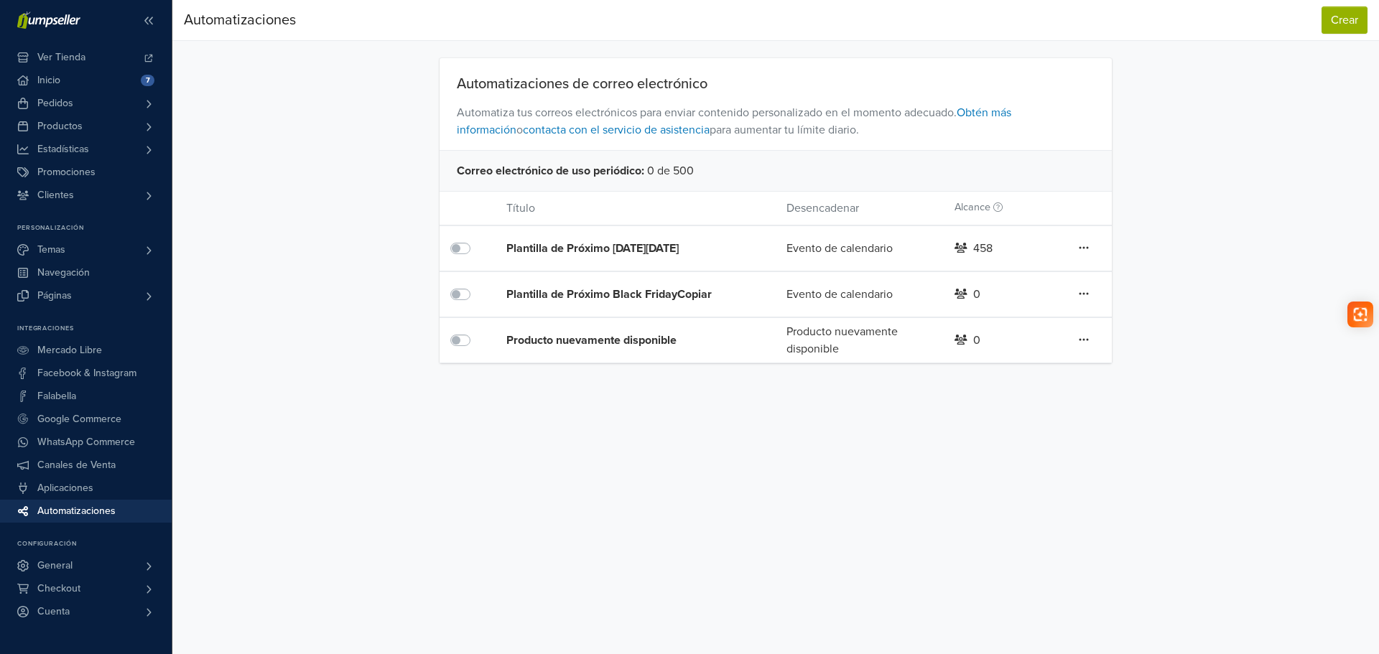
click at [1085, 247] on icon at bounding box center [1084, 248] width 9 height 2
click at [1002, 322] on link "Eliminar" at bounding box center [1031, 323] width 113 height 23
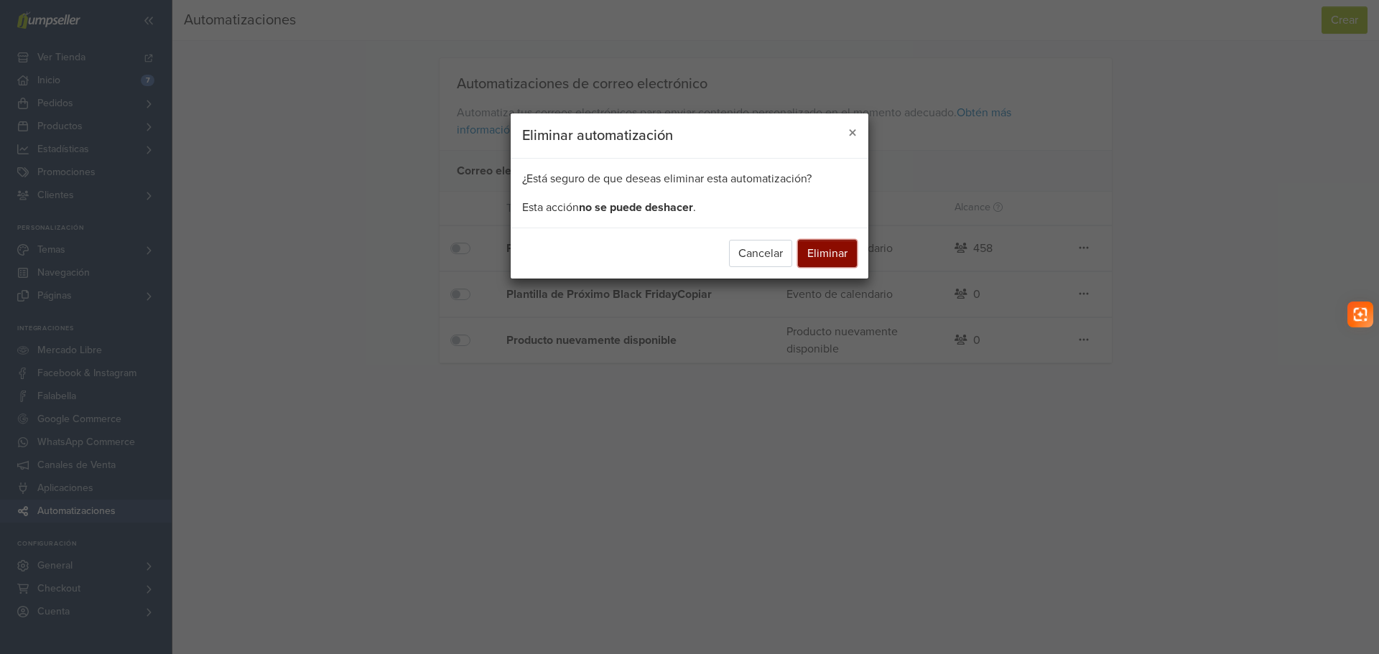
click at [832, 260] on button "Eliminar" at bounding box center [827, 253] width 59 height 27
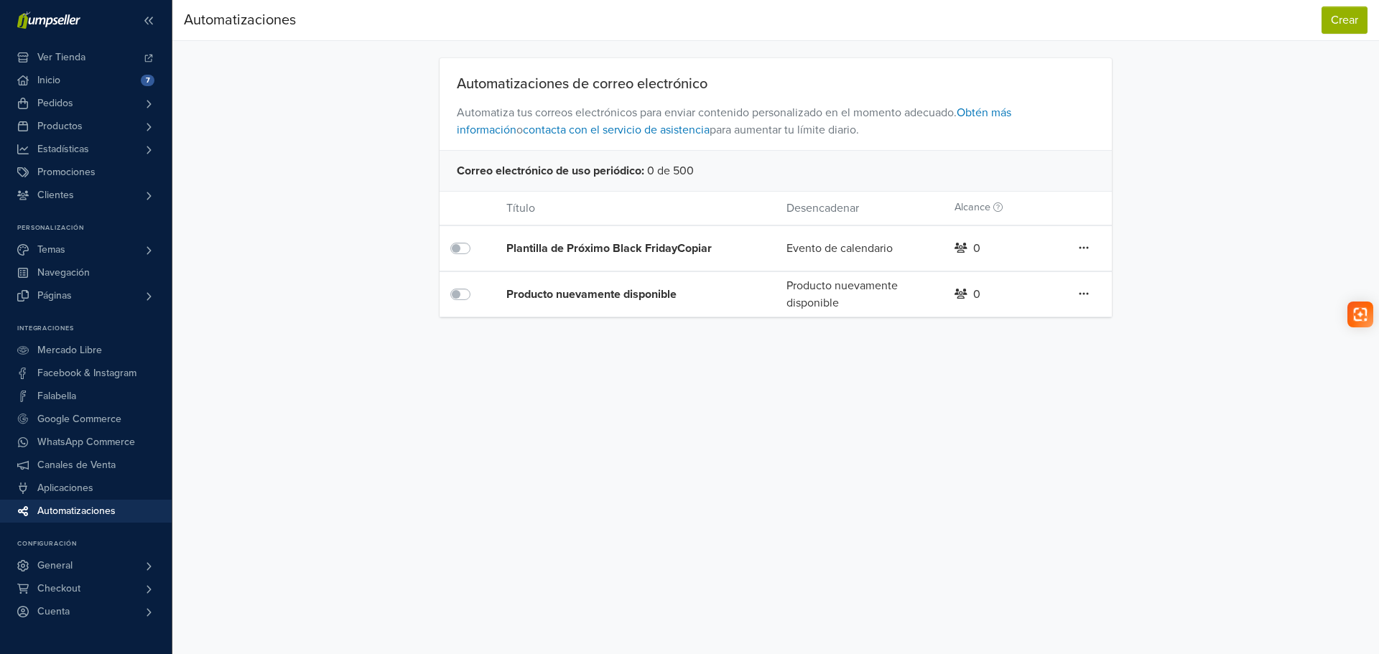
click at [1085, 248] on icon at bounding box center [1084, 247] width 10 height 11
click at [1001, 321] on link "Eliminar" at bounding box center [1031, 323] width 113 height 23
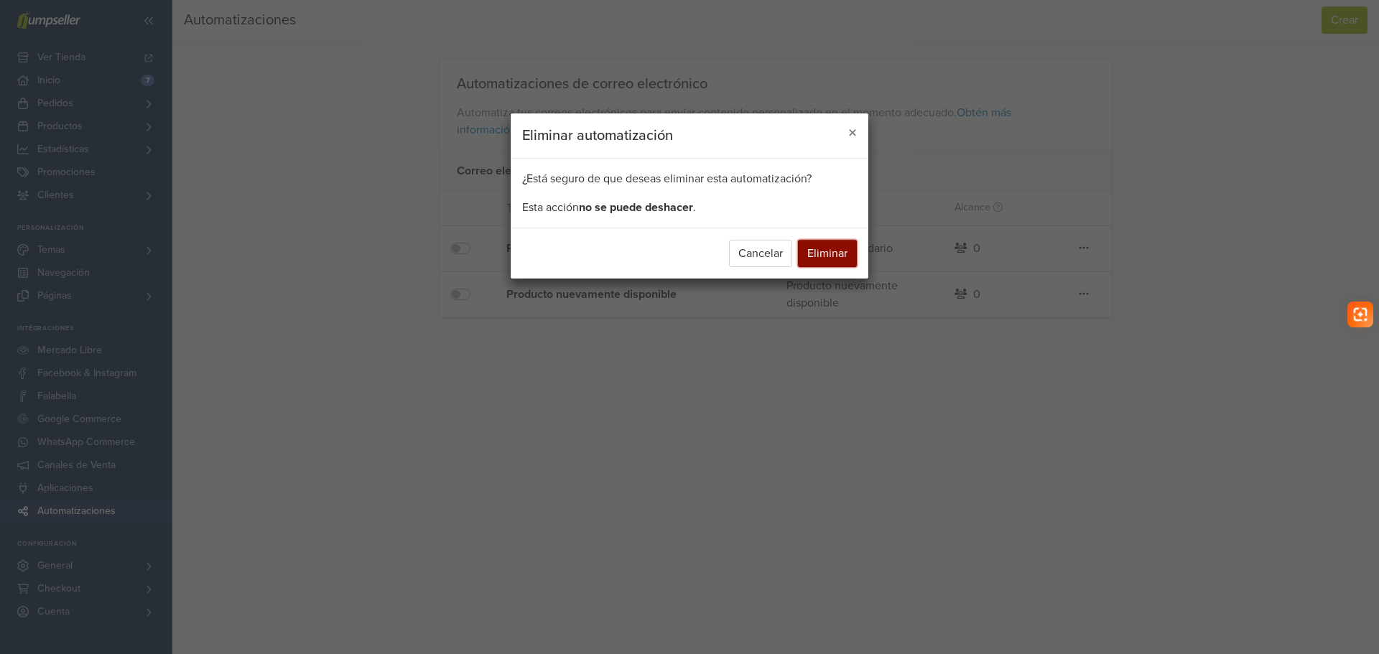
click at [824, 254] on button "Eliminar" at bounding box center [827, 253] width 59 height 27
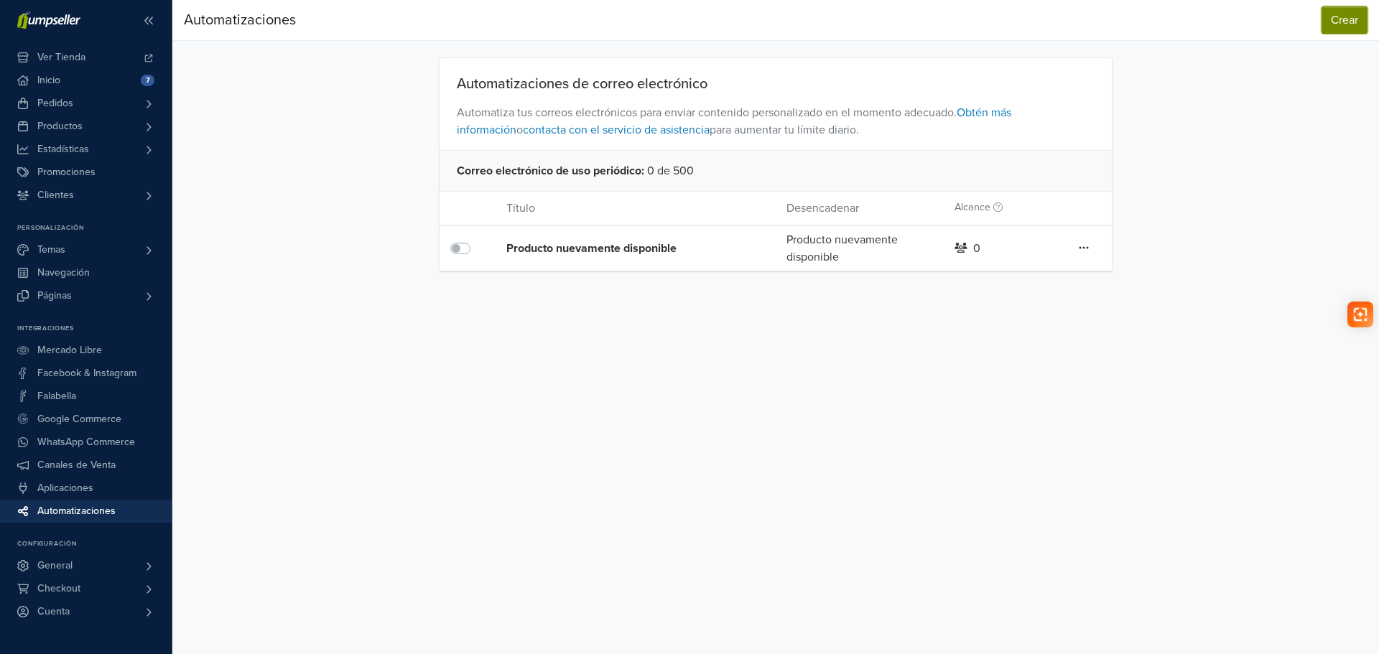
click at [1341, 11] on button "Crear" at bounding box center [1345, 19] width 46 height 27
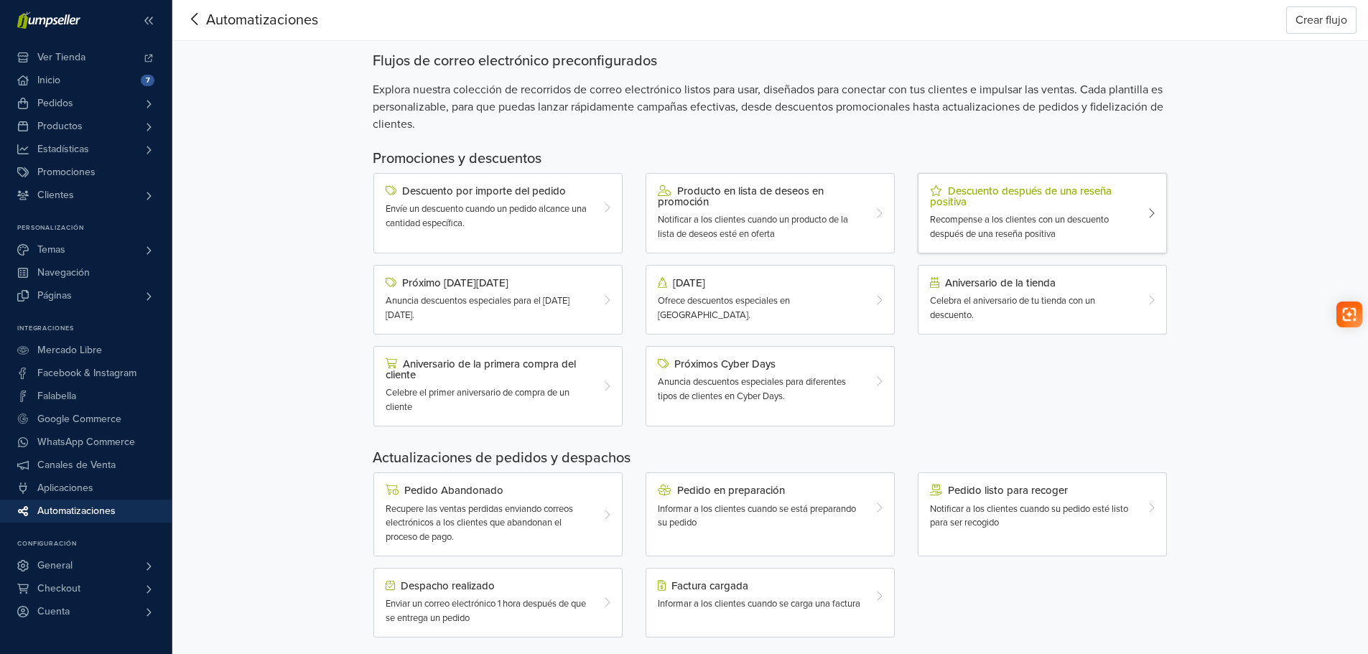
click at [1003, 198] on div "Descuento después de una reseña positiva" at bounding box center [1032, 196] width 205 height 22
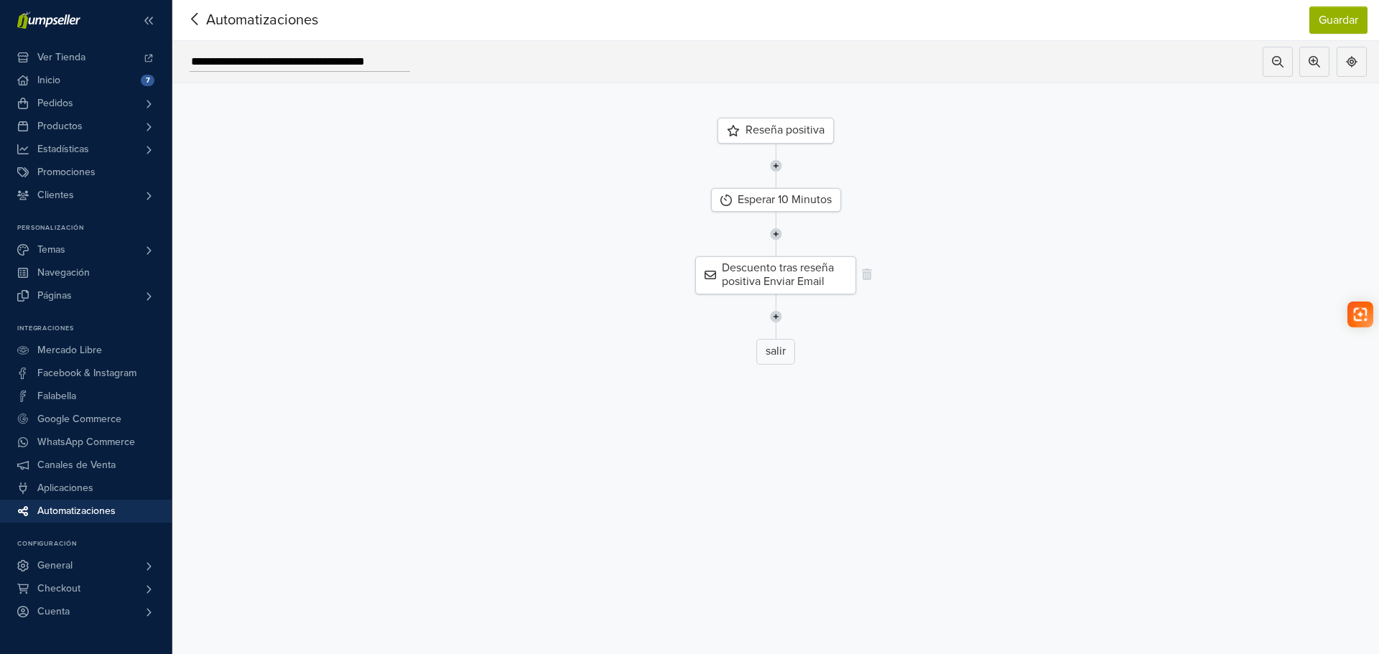
click at [797, 274] on div "Descuento tras reseña positiva Enviar Email" at bounding box center [775, 274] width 161 height 37
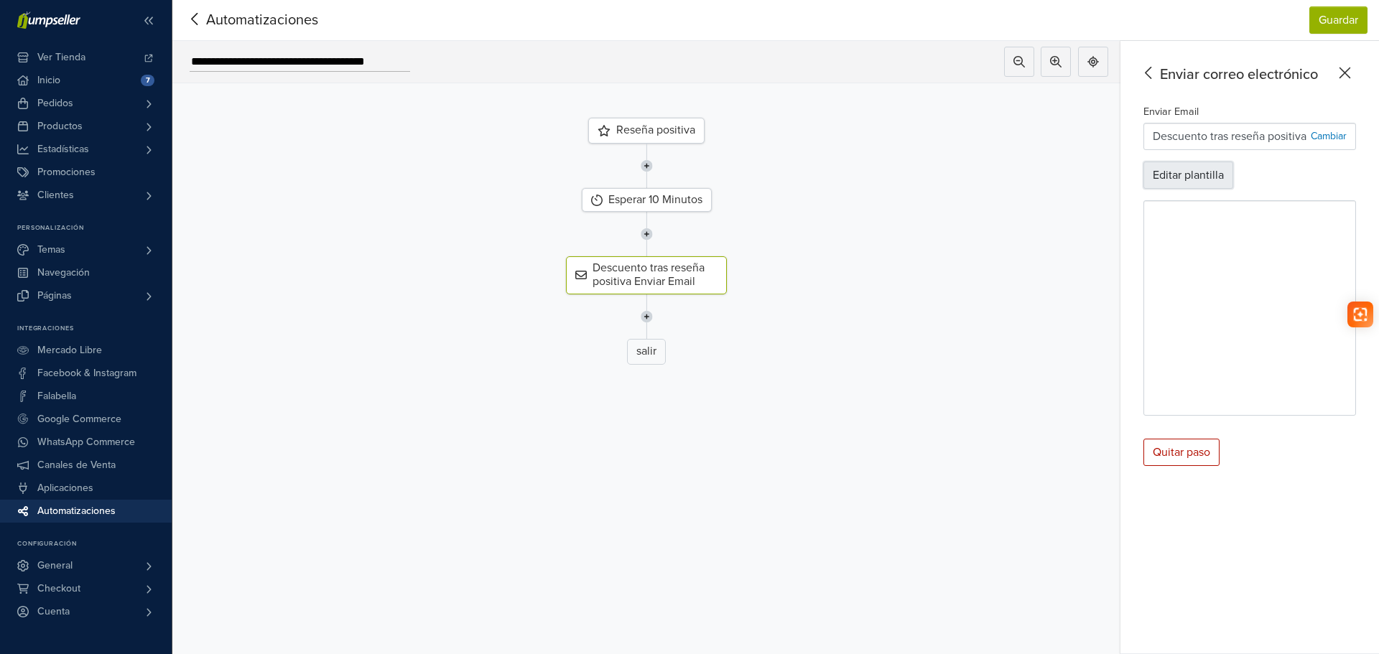
click at [1182, 174] on button "Editar plantilla" at bounding box center [1189, 175] width 90 height 27
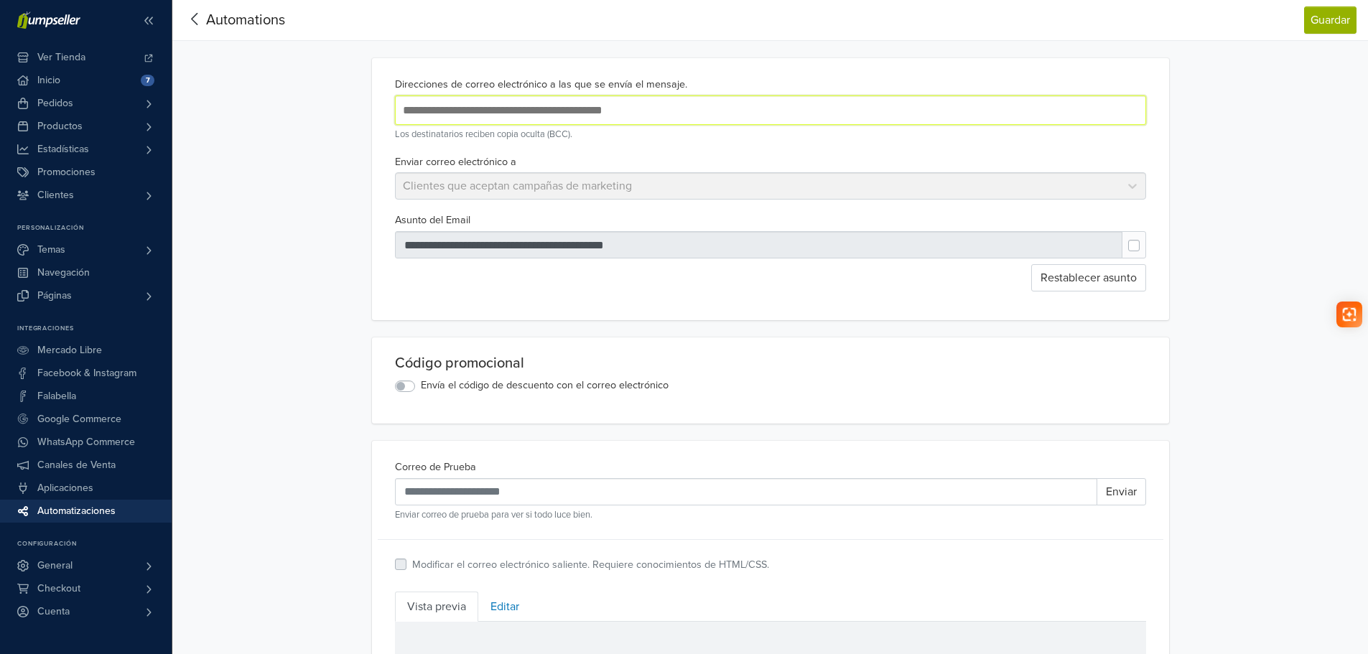
click at [674, 119] on input "text" at bounding box center [632, 110] width 467 height 19
click at [651, 103] on input "text" at bounding box center [632, 110] width 467 height 19
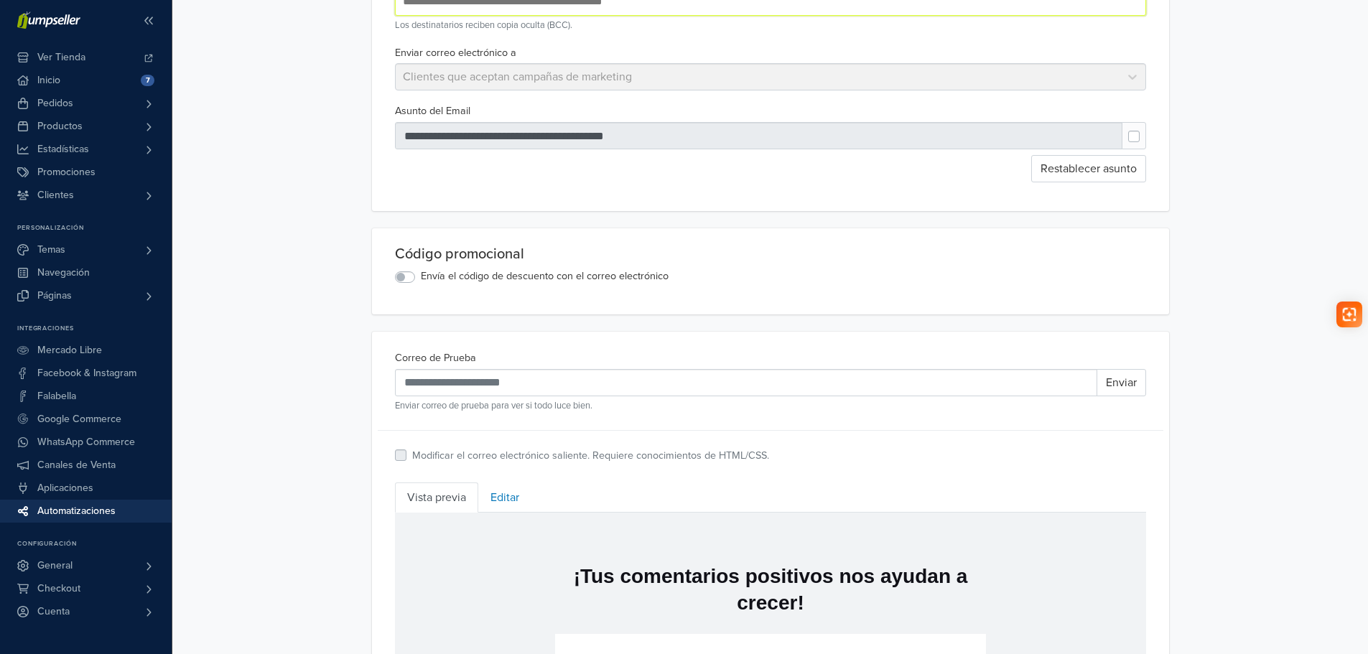
scroll to position [144, 0]
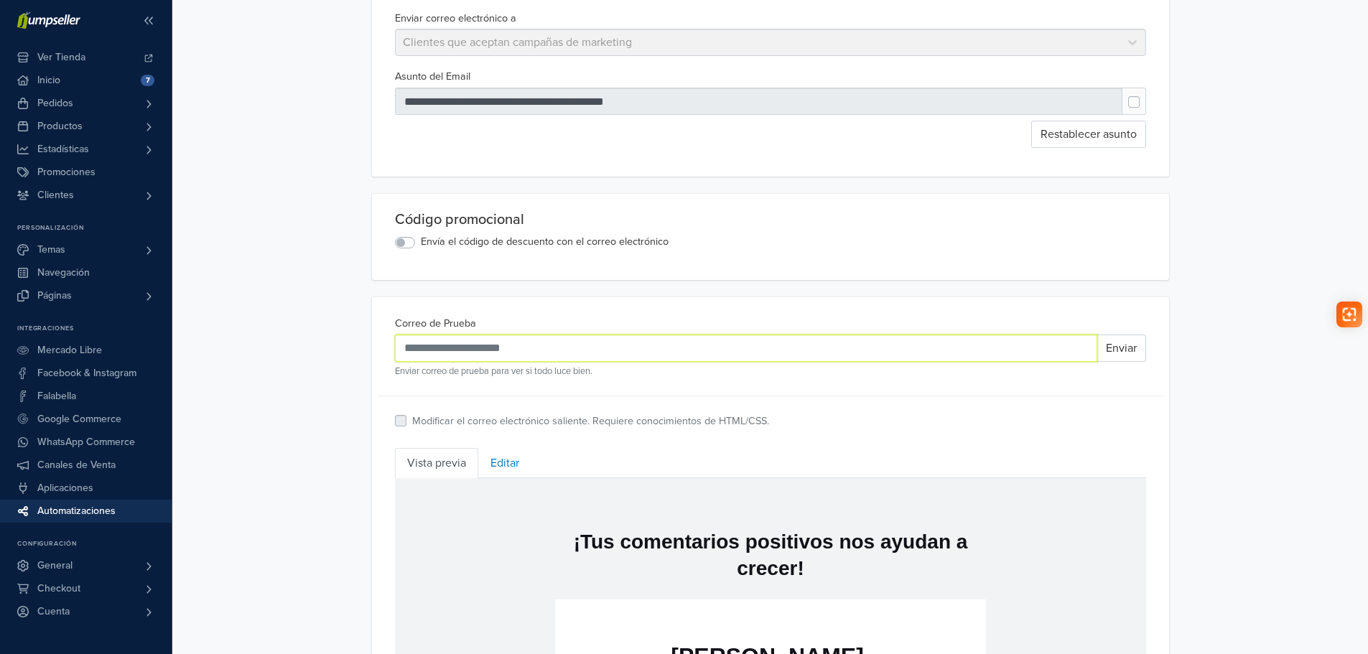
click at [496, 348] on input "Correo de Prueba" at bounding box center [746, 348] width 702 height 27
type input "**********"
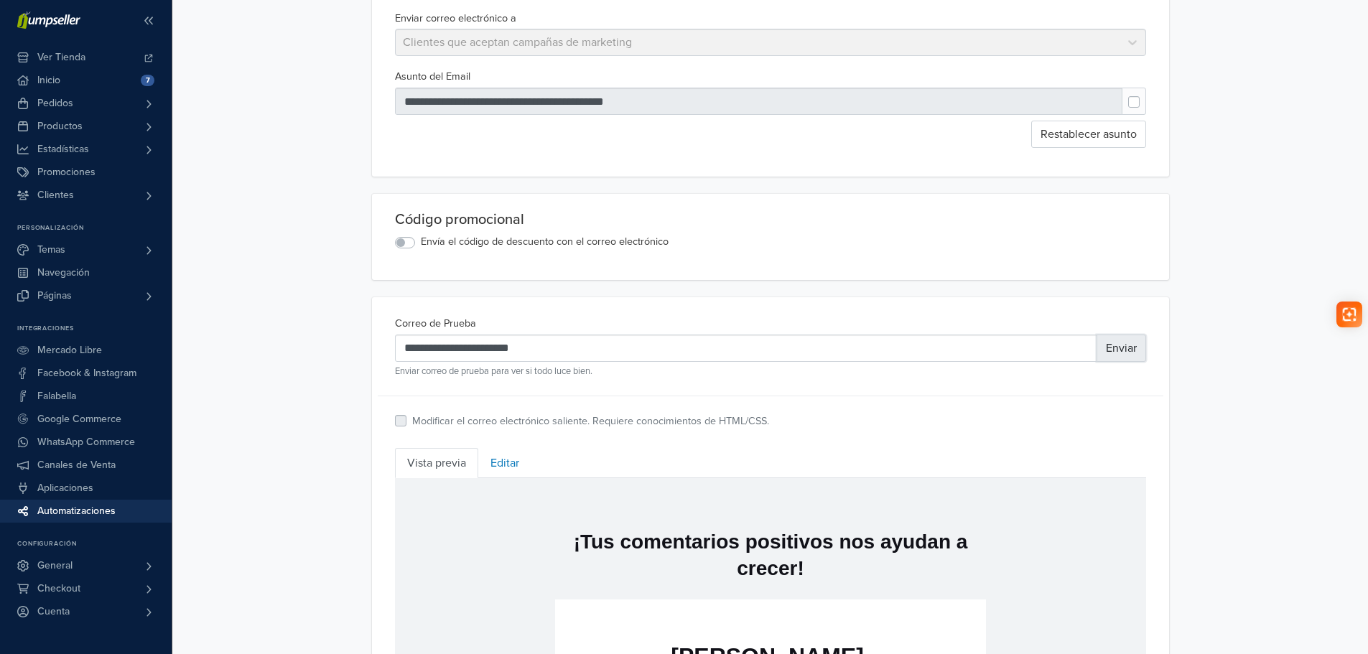
click at [1123, 352] on button "Enviar" at bounding box center [1122, 348] width 50 height 27
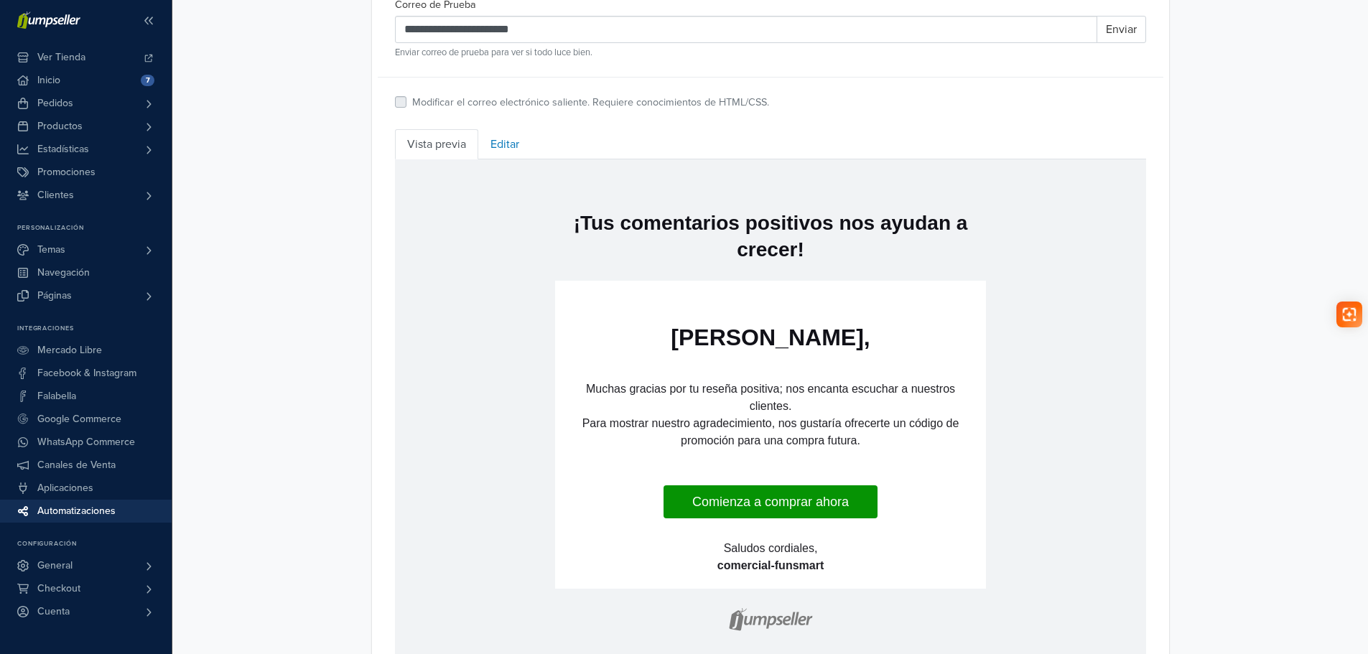
scroll to position [575, 0]
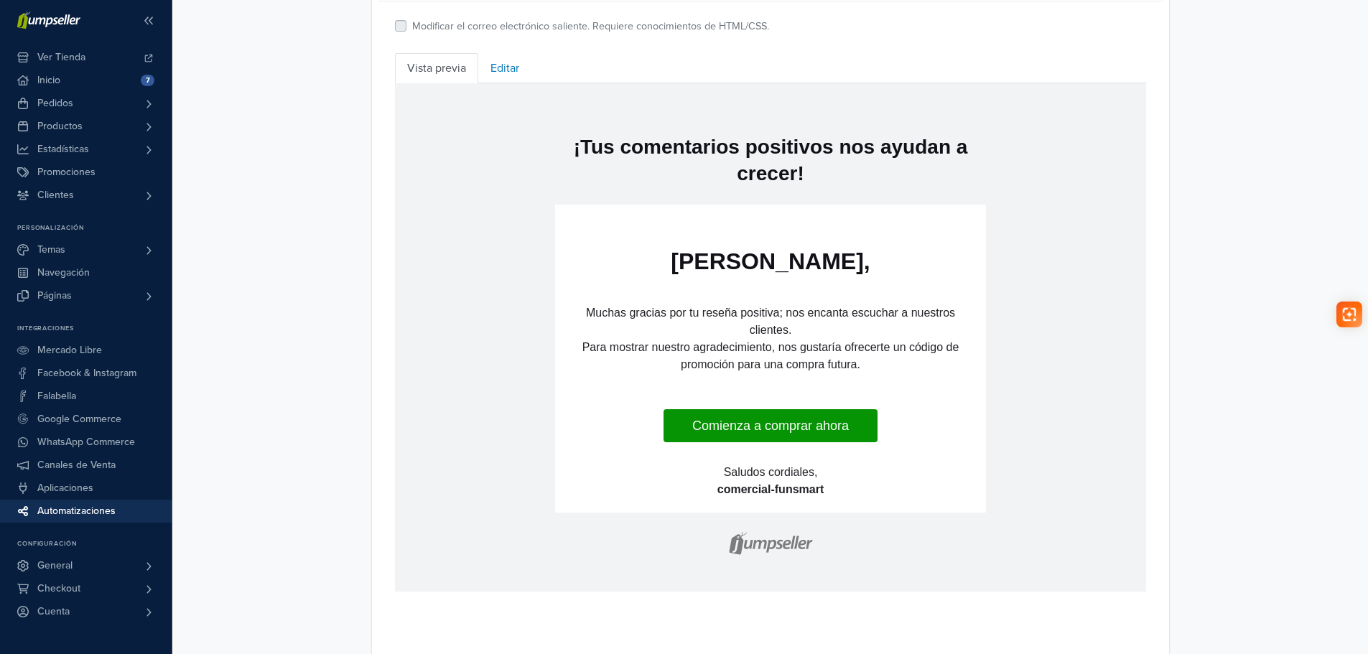
click at [815, 426] on link "Comienza a comprar ahora" at bounding box center [770, 425] width 214 height 33
click at [59, 251] on span "Temas" at bounding box center [51, 249] width 28 height 23
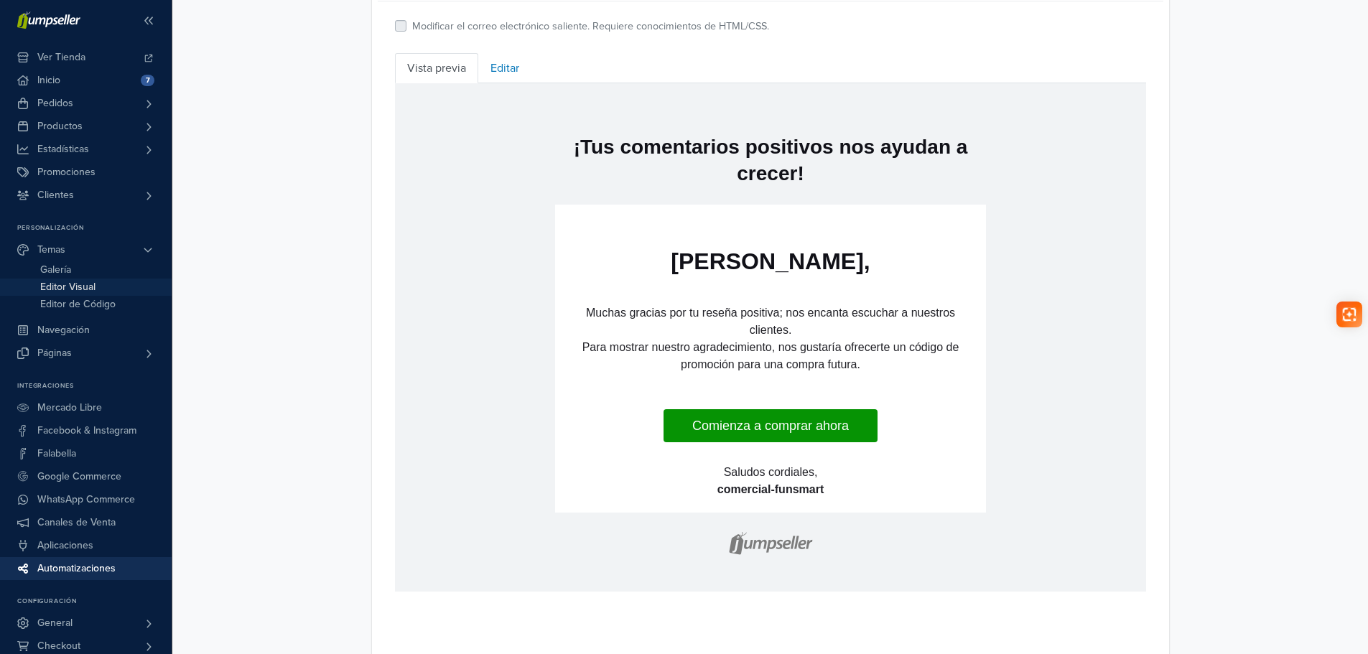
click at [70, 287] on span "Editor Visual" at bounding box center [67, 287] width 55 height 17
